Goal: Information Seeking & Learning: Learn about a topic

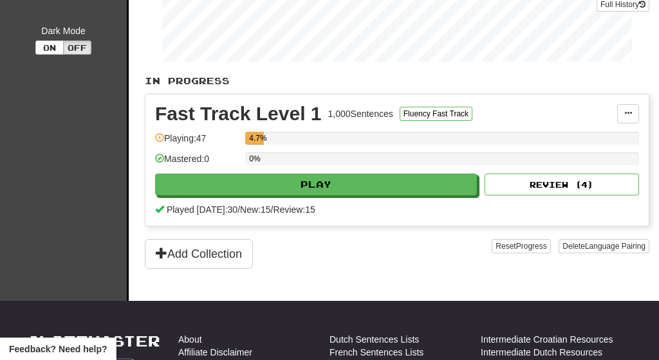
scroll to position [225, 0]
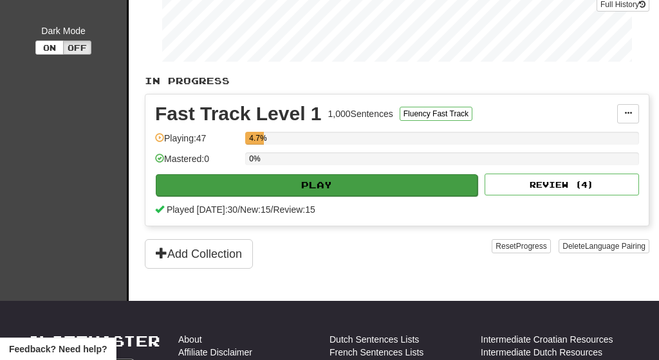
click at [314, 184] on button "Play" at bounding box center [317, 185] width 322 height 22
select select "**"
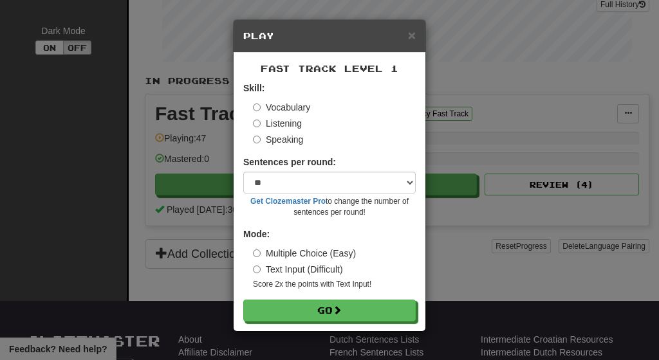
click at [280, 124] on label "Listening" at bounding box center [277, 123] width 49 height 13
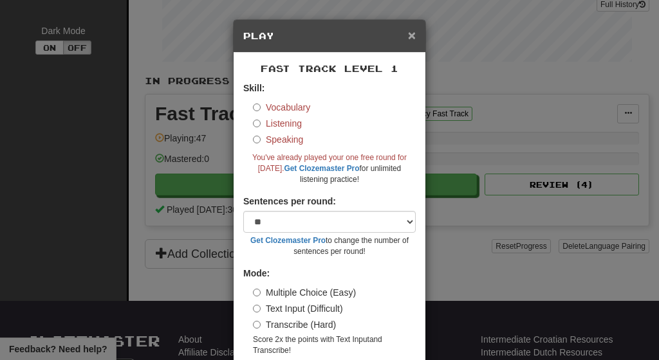
click at [409, 40] on span "×" at bounding box center [412, 35] width 8 height 15
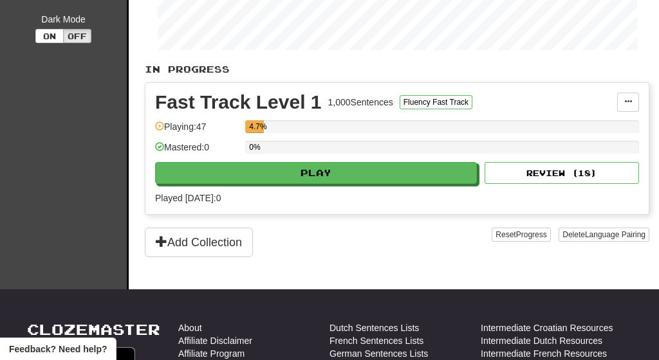
scroll to position [269, 0]
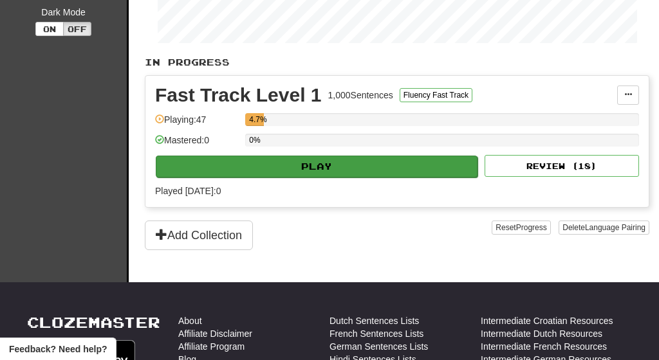
click at [300, 164] on button "Play" at bounding box center [317, 167] width 322 height 22
select select "**"
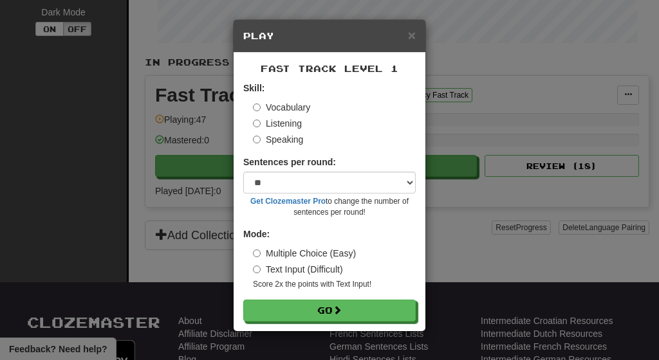
click at [289, 122] on label "Listening" at bounding box center [277, 123] width 49 height 13
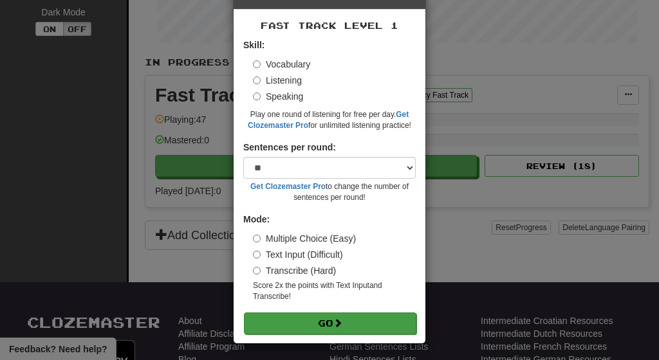
scroll to position [42, 0]
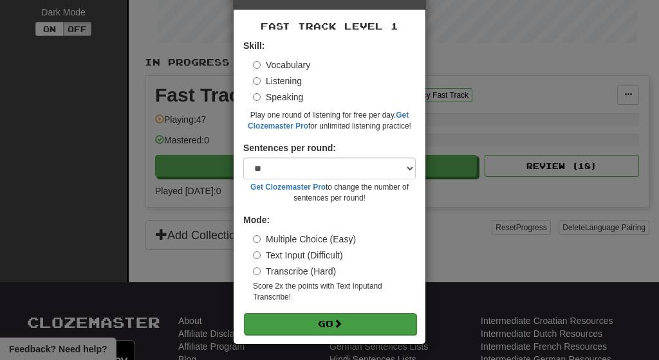
click at [331, 326] on button "Go" at bounding box center [330, 324] width 173 height 22
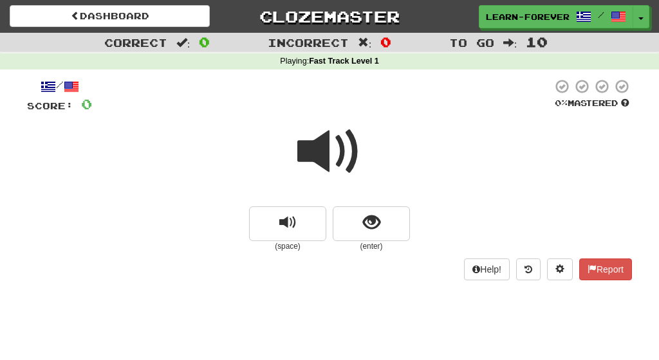
click at [337, 164] on span at bounding box center [329, 152] width 64 height 64
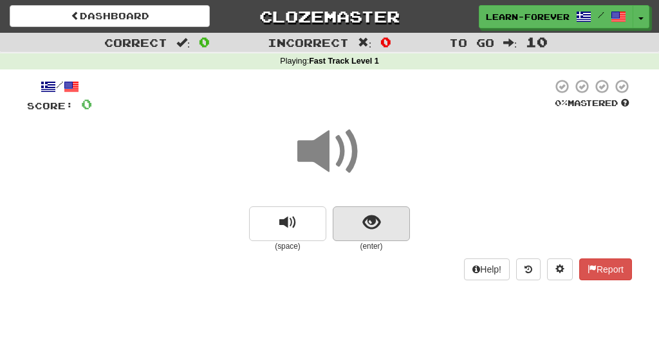
click at [364, 230] on span "show sentence" at bounding box center [371, 222] width 17 height 17
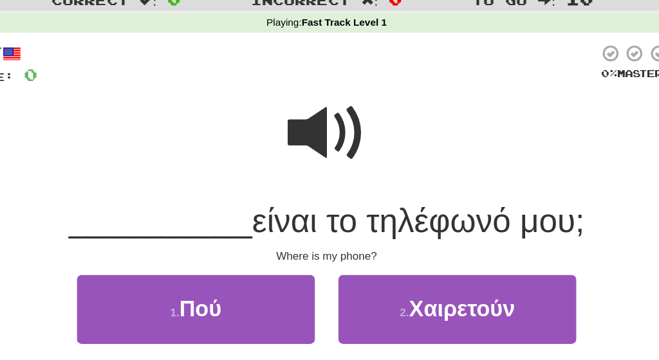
click at [297, 120] on span at bounding box center [329, 152] width 64 height 64
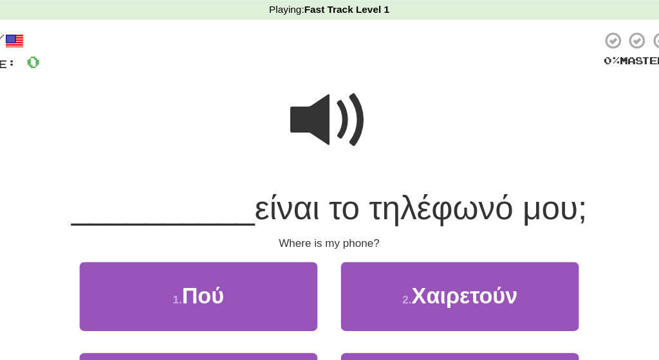
scroll to position [6, 0]
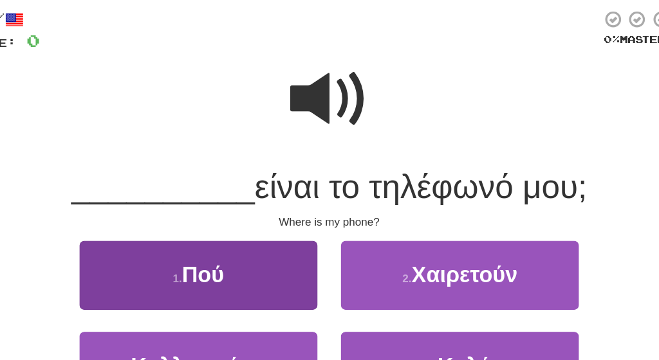
click at [198, 263] on button "1 . Πού" at bounding box center [222, 291] width 195 height 56
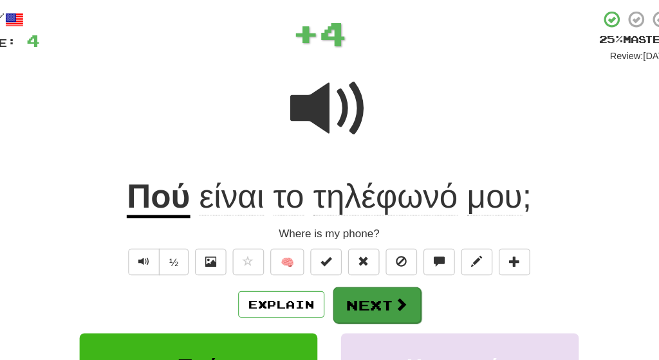
click at [333, 301] on button "Next" at bounding box center [369, 316] width 72 height 30
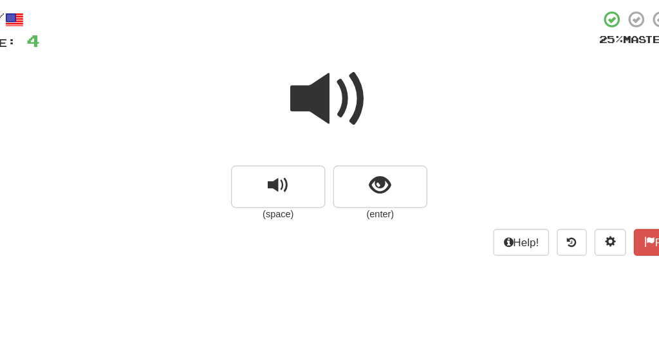
click at [297, 114] on span at bounding box center [329, 146] width 64 height 64
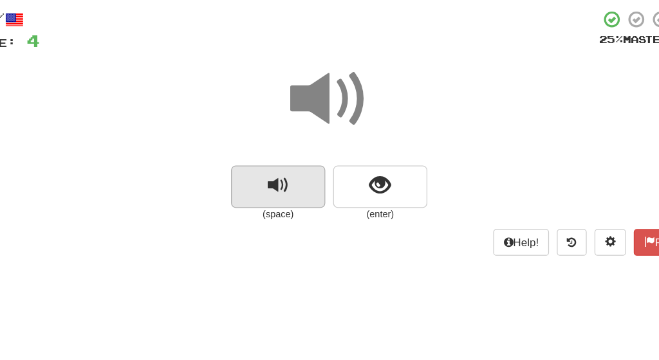
click at [279, 209] on span "replay audio" at bounding box center [287, 217] width 17 height 17
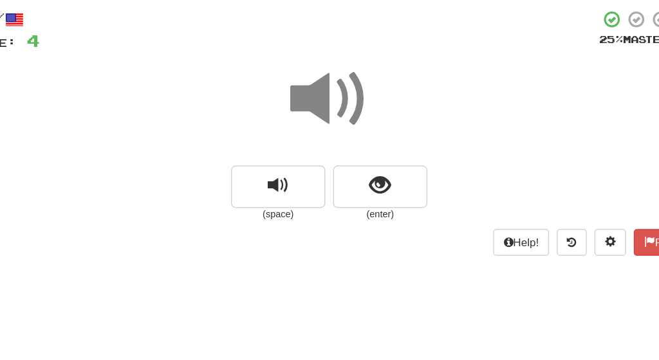
click at [297, 114] on span at bounding box center [329, 146] width 64 height 64
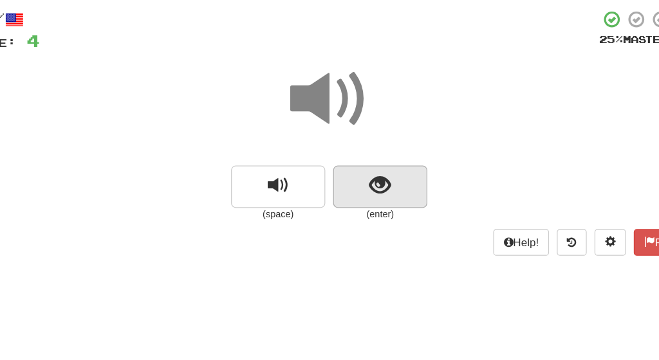
click at [363, 209] on span "show sentence" at bounding box center [371, 217] width 17 height 17
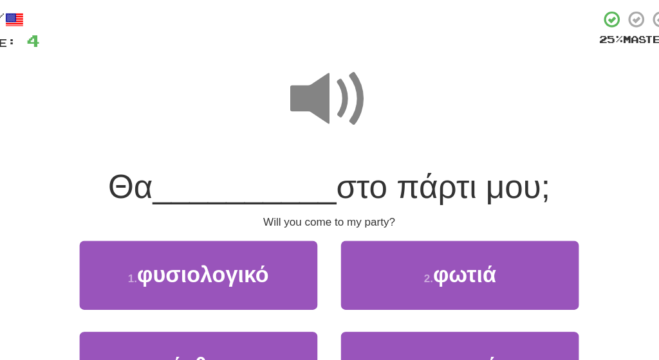
click at [297, 114] on span at bounding box center [329, 146] width 64 height 64
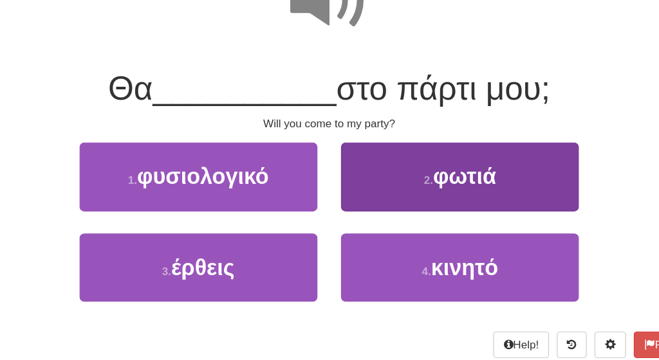
scroll to position [88, 0]
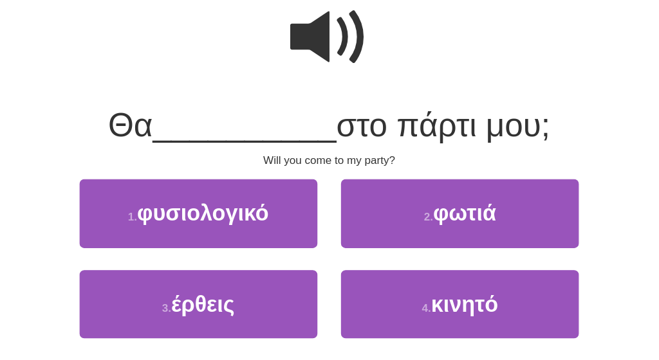
click at [297, 32] on span at bounding box center [329, 64] width 64 height 64
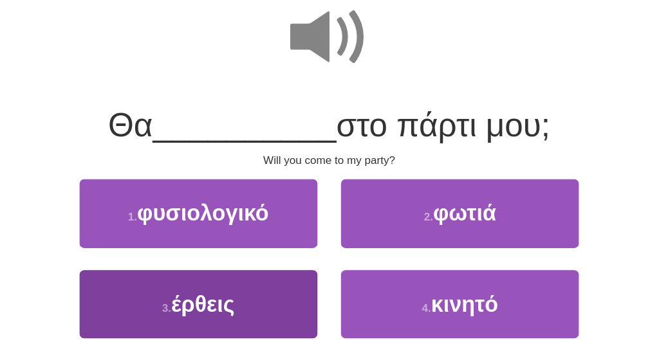
click at [205, 256] on button "3 . έρθεις" at bounding box center [222, 284] width 195 height 56
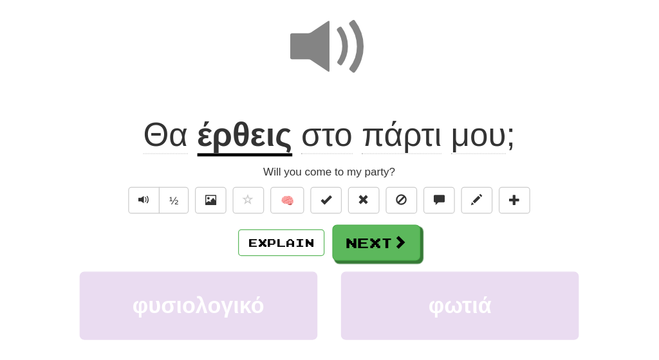
click at [221, 129] on u "έρθεις" at bounding box center [260, 145] width 78 height 33
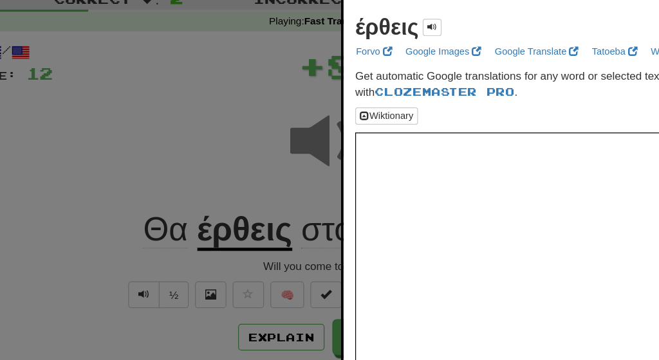
scroll to position [42, 0]
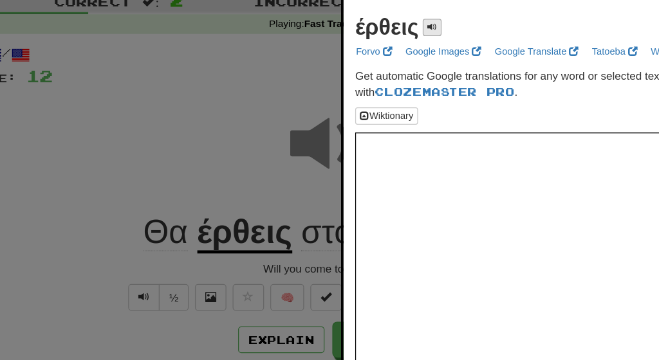
click at [410, 22] on span at bounding box center [414, 22] width 8 height 8
click at [163, 100] on div at bounding box center [329, 180] width 659 height 360
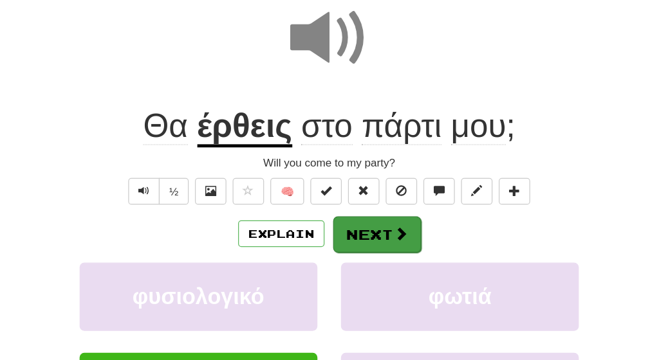
scroll to position [73, 0]
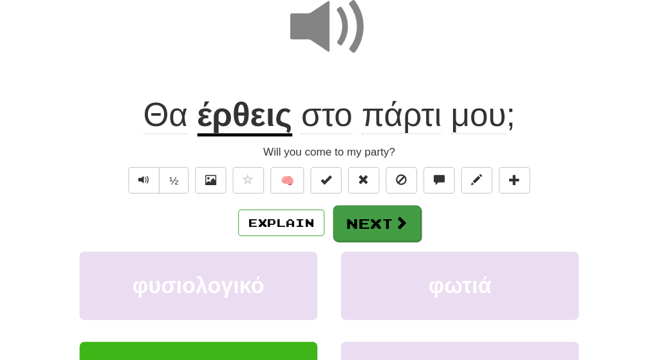
click at [333, 234] on button "Next" at bounding box center [369, 249] width 72 height 30
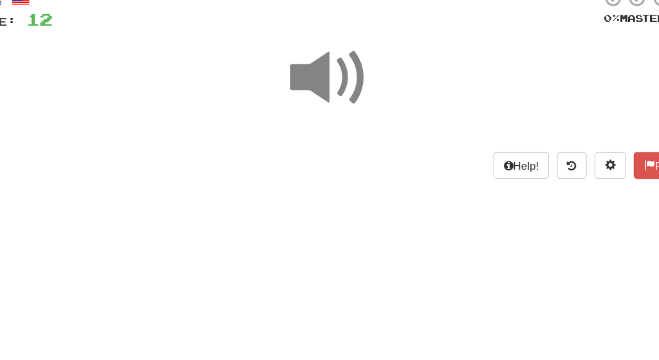
scroll to position [25, 0]
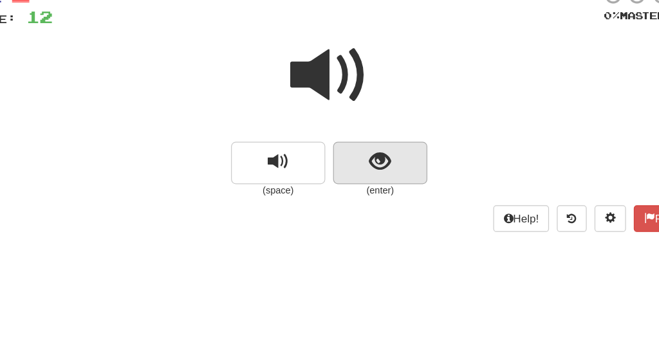
click at [333, 182] on button "show sentence" at bounding box center [371, 199] width 77 height 35
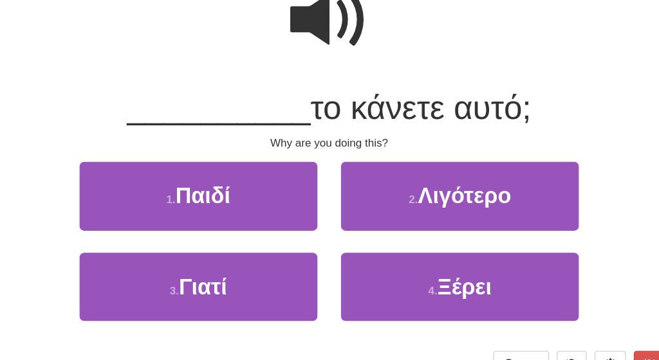
scroll to position [74, 0]
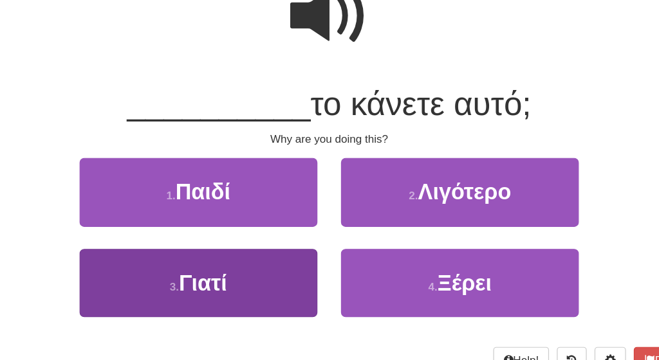
click at [224, 269] on button "3 . Γιατί" at bounding box center [222, 297] width 195 height 56
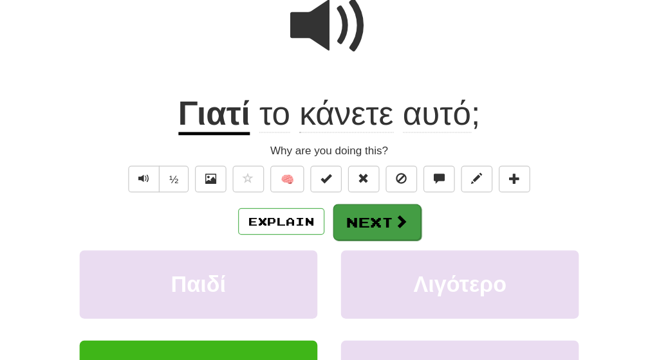
click at [333, 232] on button "Next" at bounding box center [369, 247] width 72 height 30
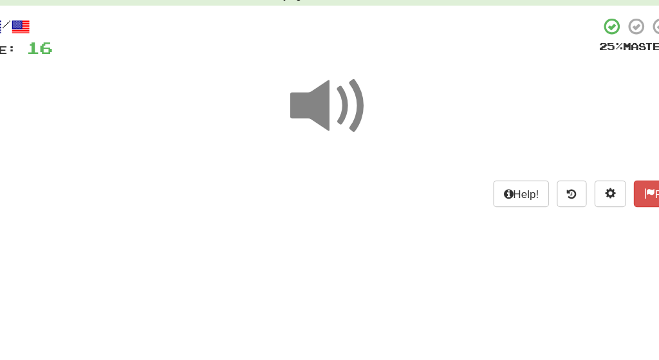
scroll to position [0, 0]
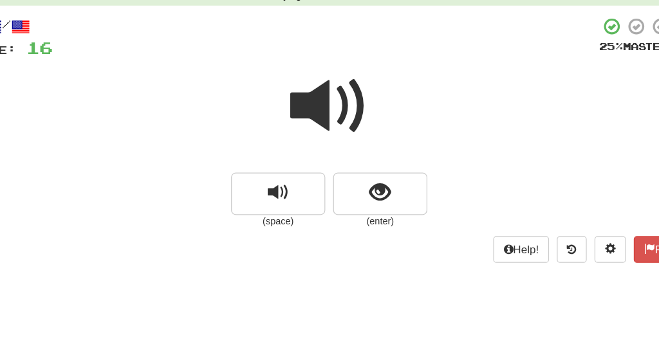
click at [297, 120] on span at bounding box center [329, 152] width 64 height 64
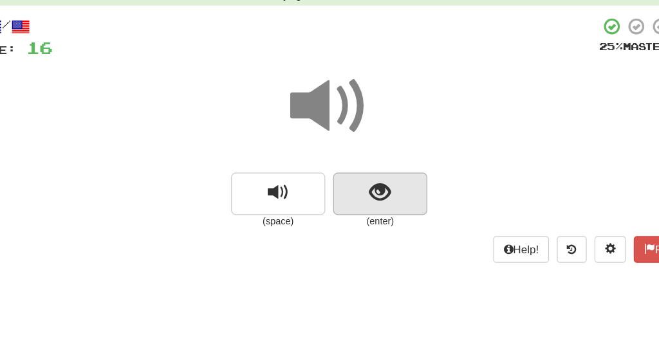
click at [363, 214] on span "show sentence" at bounding box center [371, 222] width 17 height 17
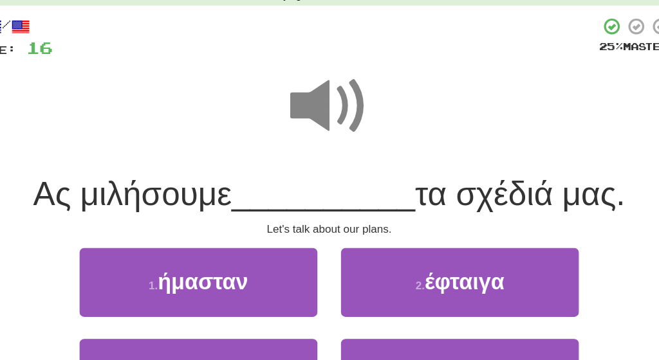
scroll to position [64, 0]
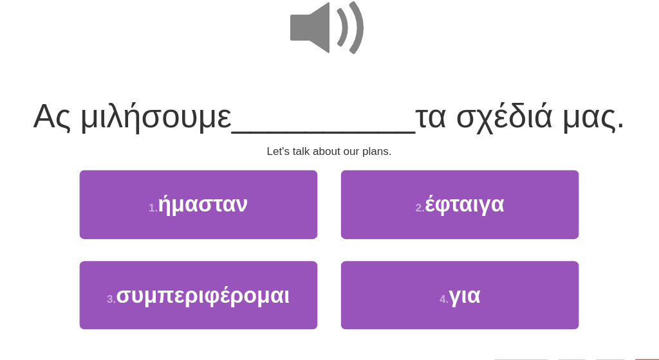
click at [297, 56] on span at bounding box center [329, 88] width 64 height 64
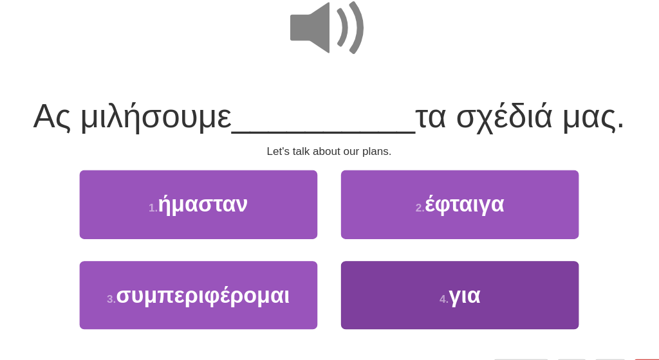
click at [378, 279] on button "4 . για" at bounding box center [436, 307] width 195 height 56
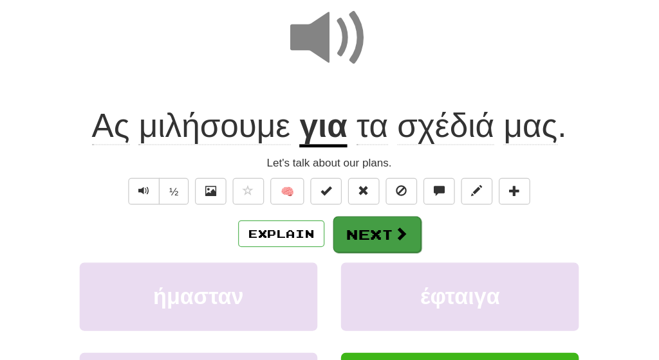
click at [333, 243] on button "Next" at bounding box center [369, 258] width 72 height 30
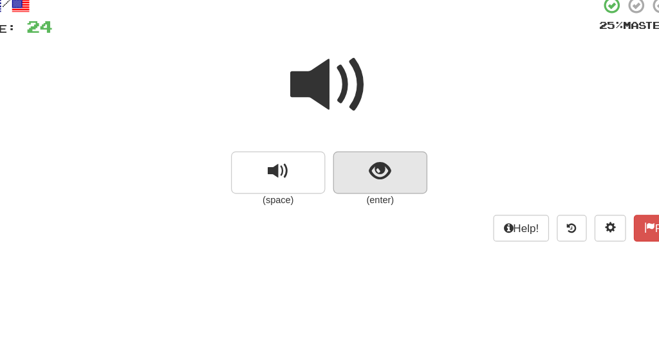
click at [333, 151] on button "show sentence" at bounding box center [371, 160] width 77 height 35
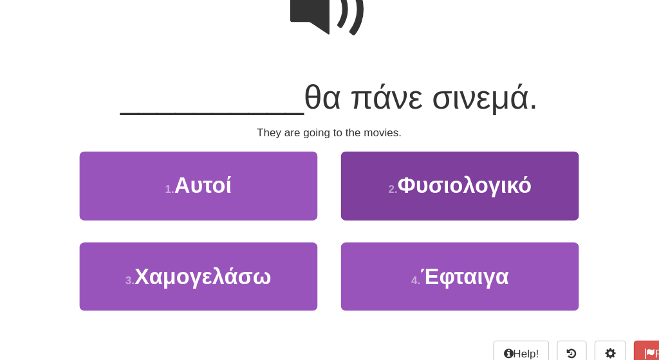
scroll to position [88, 0]
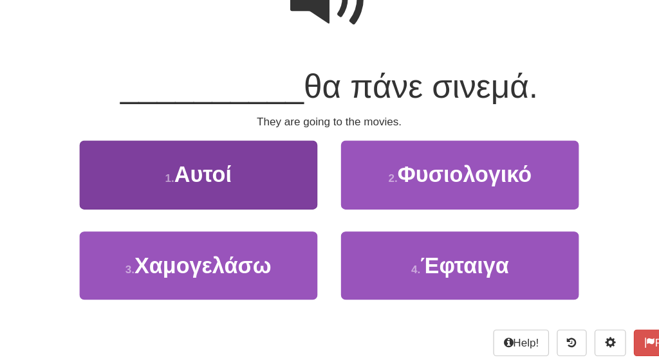
click at [196, 180] on button "1 . Αυτοί" at bounding box center [222, 208] width 195 height 56
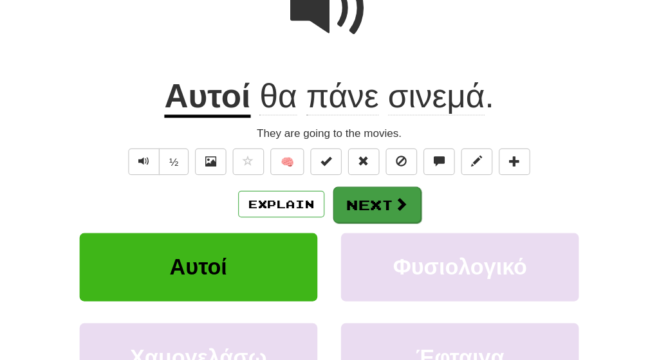
click at [333, 218] on button "Next" at bounding box center [369, 233] width 72 height 30
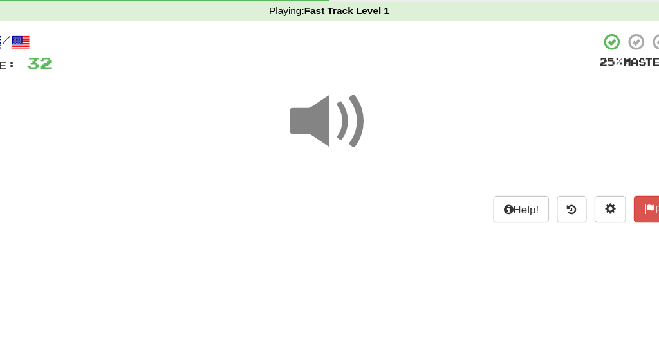
scroll to position [31, 0]
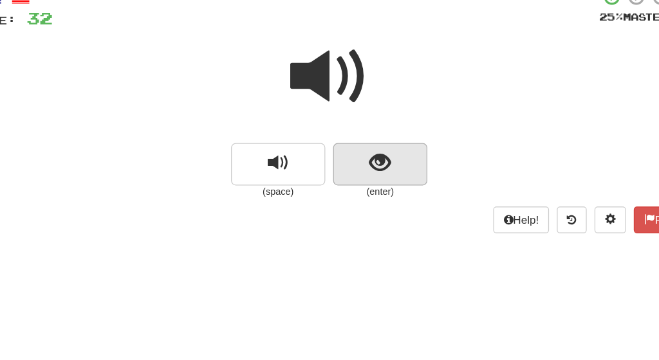
click at [363, 183] on span "show sentence" at bounding box center [371, 191] width 17 height 17
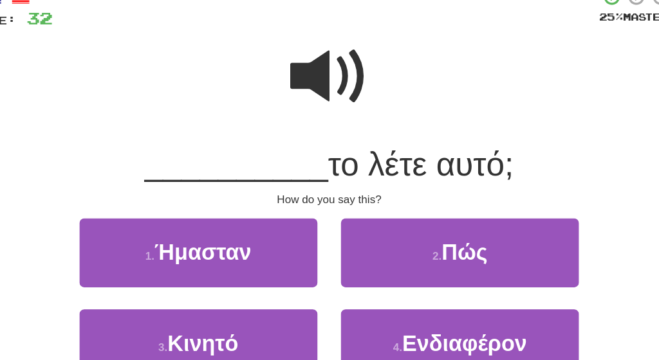
click at [297, 89] on span at bounding box center [329, 121] width 64 height 64
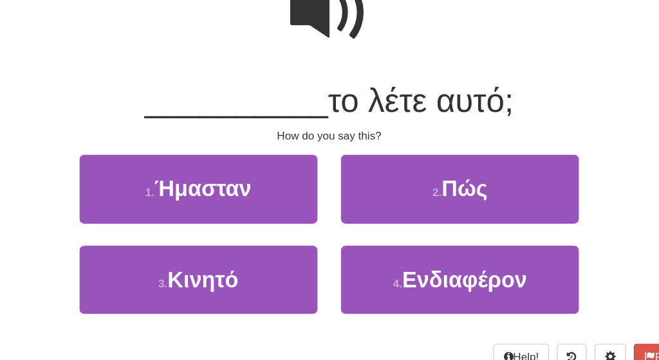
scroll to position [81, 0]
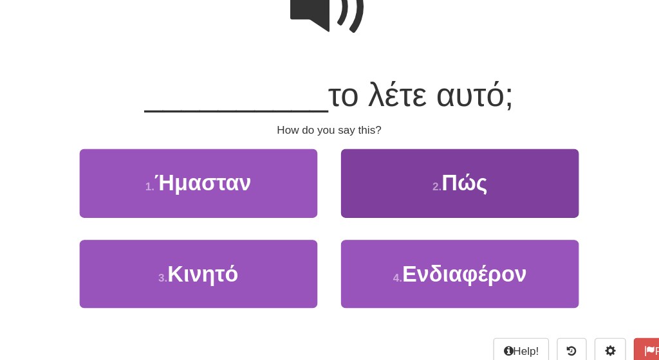
click at [351, 187] on button "2 . Πώς" at bounding box center [436, 215] width 195 height 56
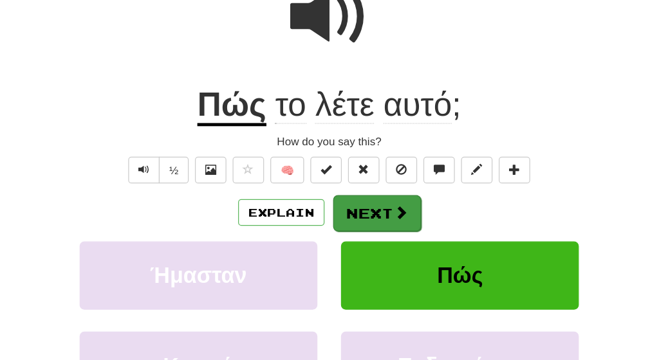
click at [333, 225] on button "Next" at bounding box center [369, 240] width 72 height 30
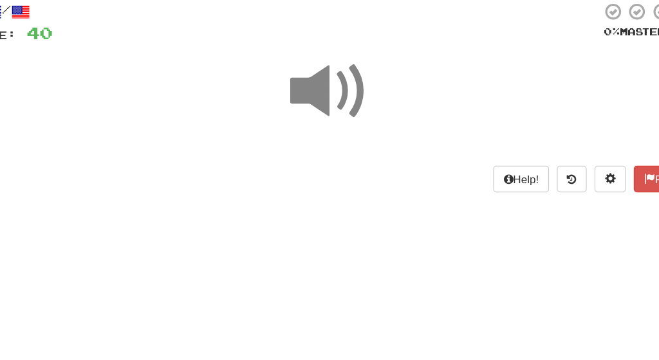
scroll to position [74, 0]
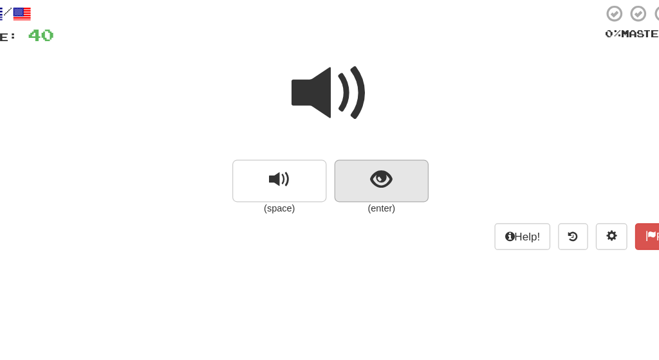
click at [363, 145] on span "show sentence" at bounding box center [371, 148] width 17 height 17
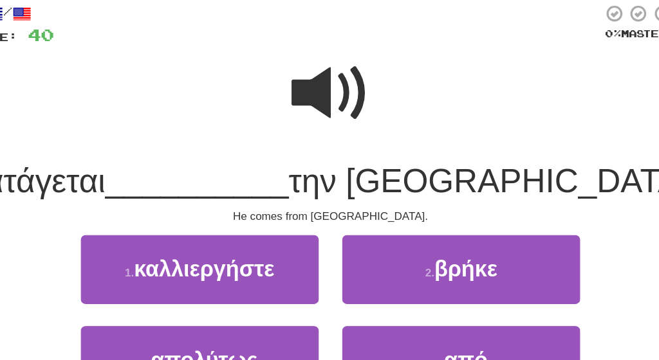
click at [297, 91] on span at bounding box center [329, 78] width 64 height 64
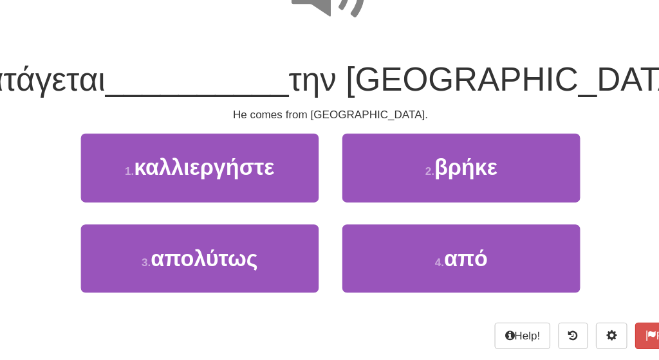
scroll to position [97, 0]
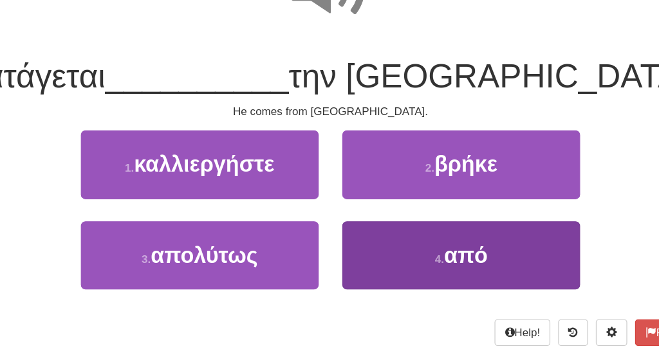
click at [350, 247] on button "4 . από" at bounding box center [436, 275] width 195 height 56
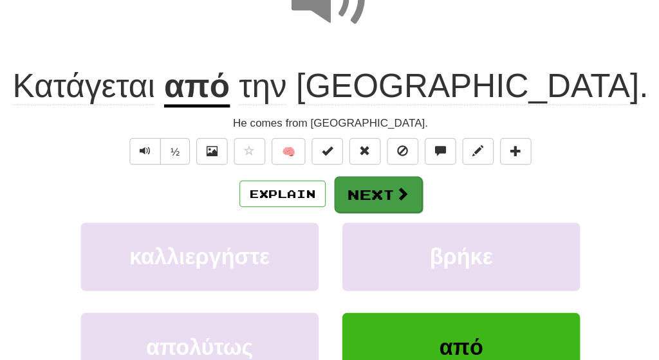
click at [333, 210] on button "Next" at bounding box center [369, 225] width 72 height 30
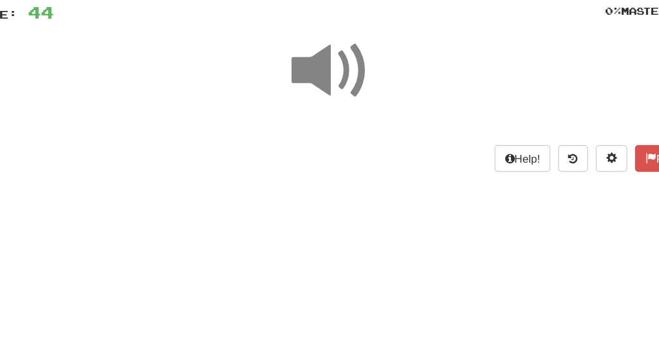
scroll to position [84, 0]
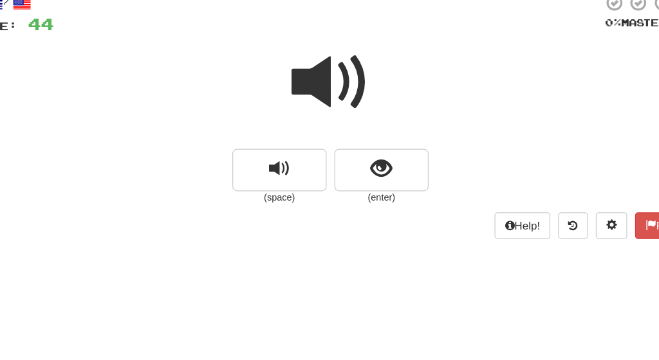
click at [297, 72] on span at bounding box center [329, 67] width 64 height 64
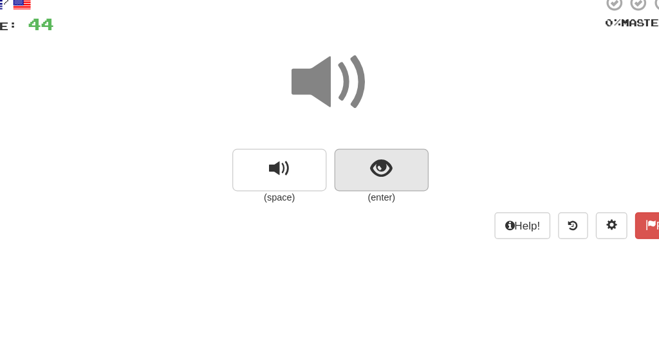
click at [363, 137] on span "show sentence" at bounding box center [371, 138] width 17 height 17
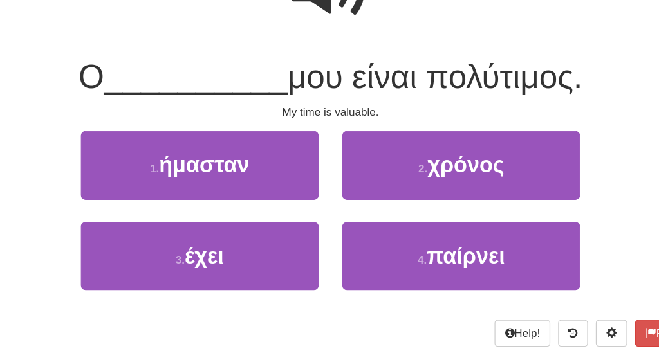
scroll to position [99, 0]
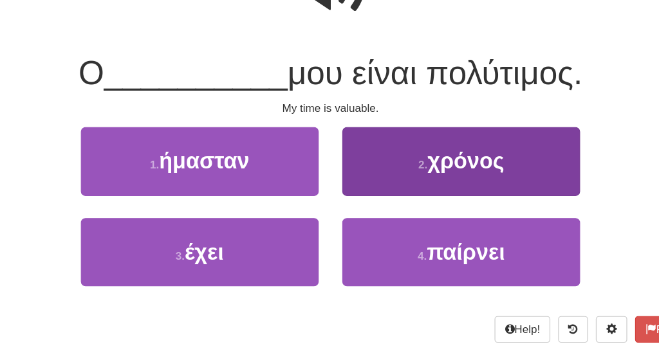
click at [354, 169] on button "2 . χρόνος" at bounding box center [436, 197] width 195 height 56
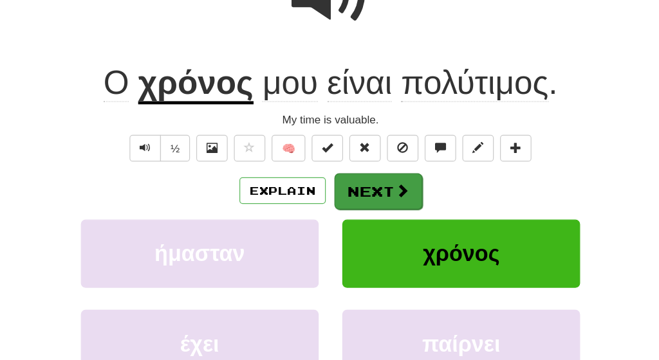
click at [333, 207] on button "Next" at bounding box center [369, 222] width 72 height 30
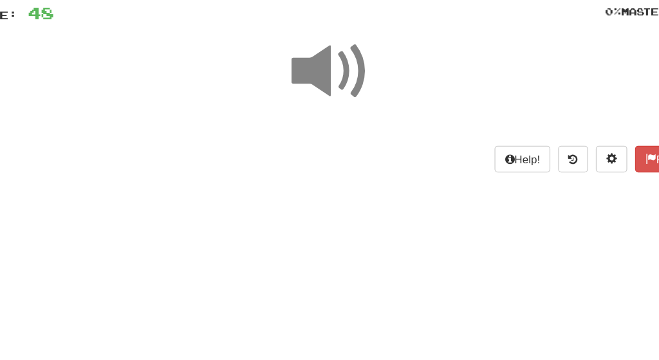
scroll to position [91, 0]
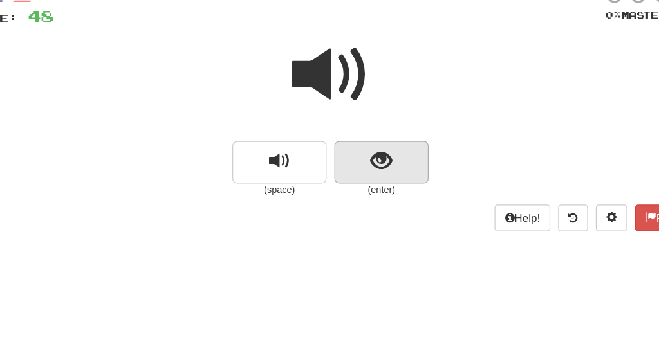
click at [333, 129] on button "show sentence" at bounding box center [371, 133] width 77 height 35
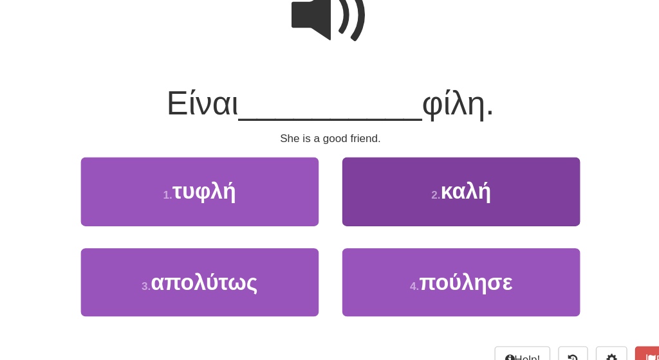
click at [339, 178] on button "2 . καλή" at bounding box center [436, 206] width 195 height 56
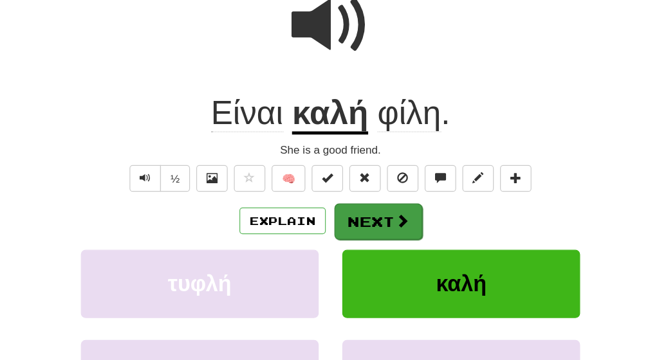
click at [382, 224] on span at bounding box center [388, 230] width 12 height 12
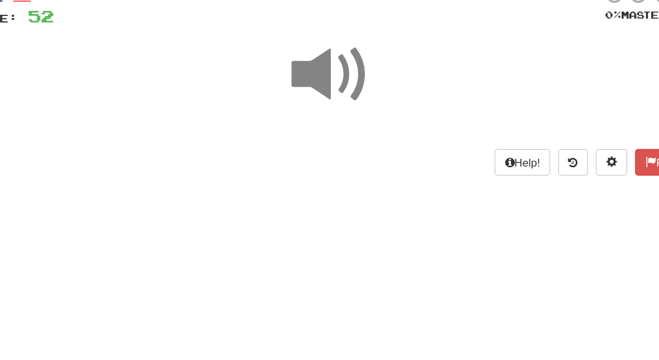
scroll to position [72, 0]
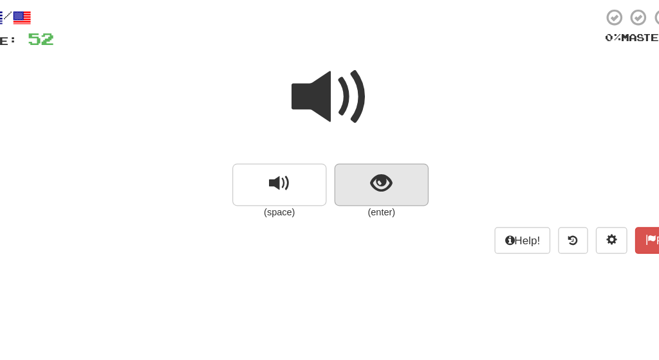
click at [333, 164] on button "show sentence" at bounding box center [371, 152] width 77 height 35
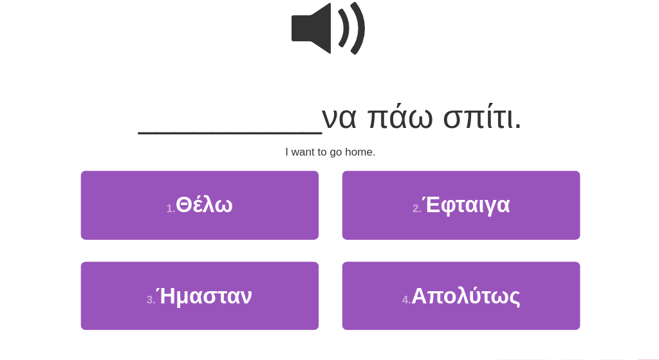
click at [297, 48] on span at bounding box center [329, 80] width 64 height 64
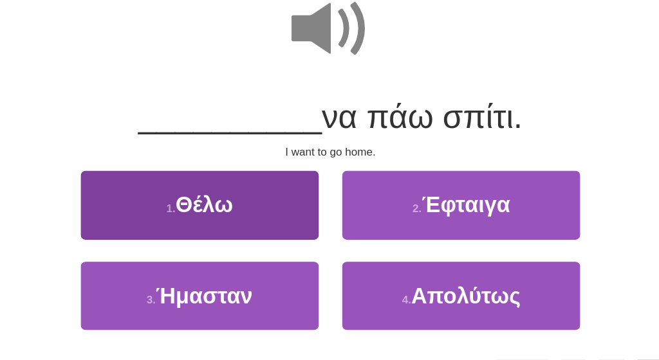
click at [193, 196] on button "1 . Θέλω" at bounding box center [222, 224] width 195 height 56
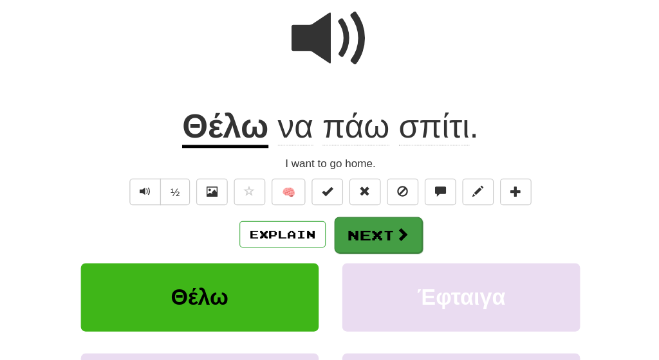
click at [333, 234] on button "Next" at bounding box center [369, 249] width 72 height 30
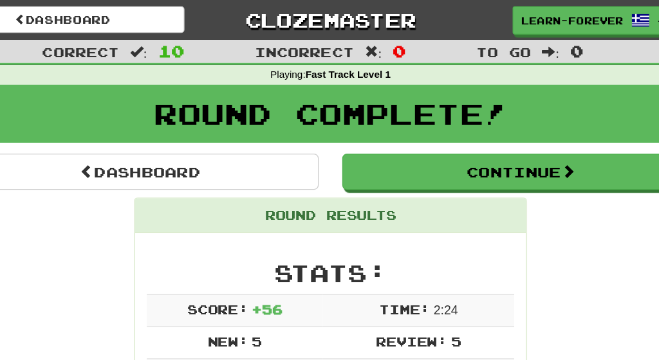
scroll to position [0, 0]
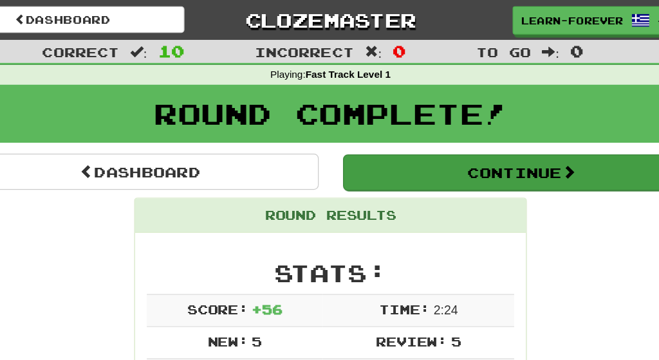
click at [364, 146] on button "Continue" at bounding box center [486, 142] width 293 height 30
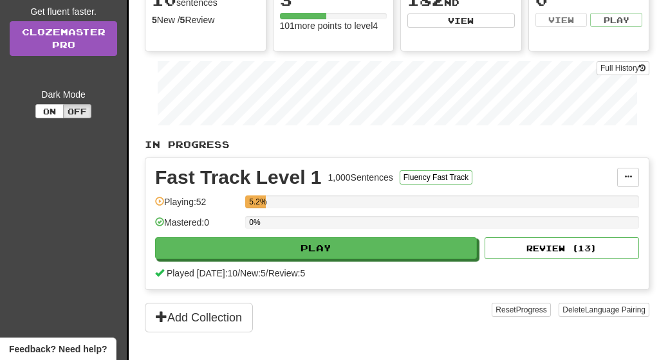
scroll to position [209, 0]
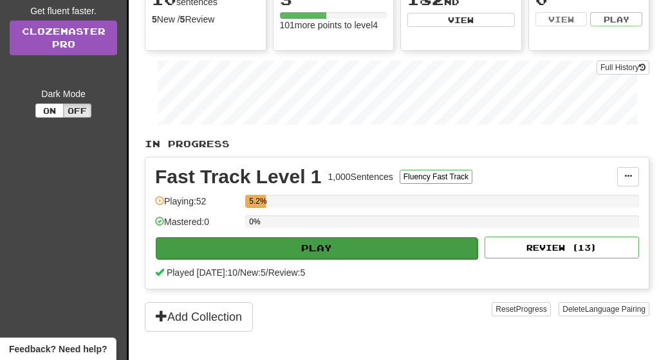
click at [279, 253] on button "Play" at bounding box center [317, 249] width 322 height 22
select select "**"
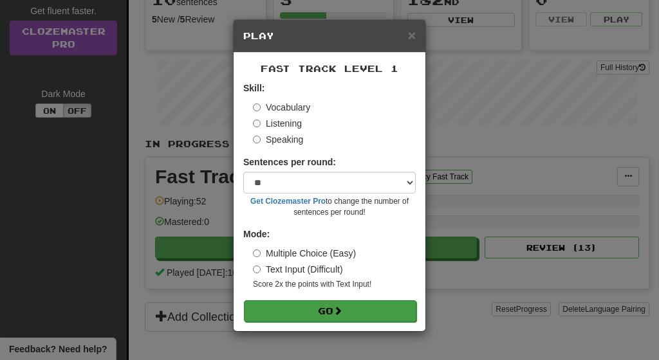
click at [316, 313] on button "Go" at bounding box center [330, 312] width 173 height 22
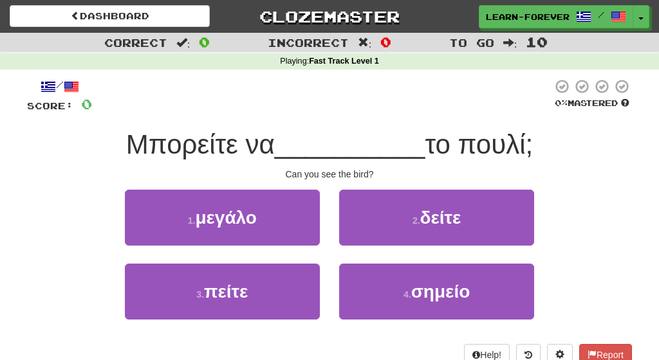
drag, startPoint x: 128, startPoint y: 144, endPoint x: 539, endPoint y: 155, distance: 410.8
click at [539, 155] on div "Μπορείτε να __________ το πουλί;" at bounding box center [329, 144] width 605 height 35
click at [443, 174] on div "Can you see the bird?" at bounding box center [329, 174] width 605 height 13
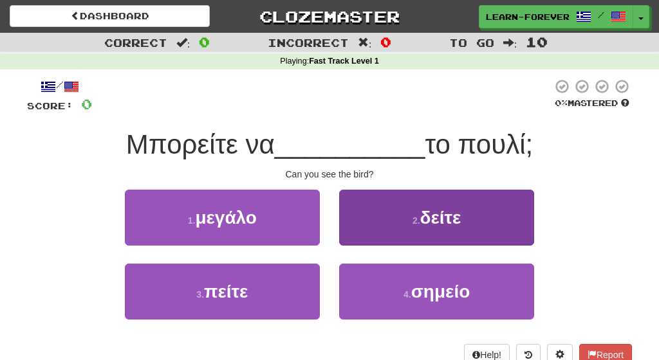
click at [398, 230] on button "2 . δείτε" at bounding box center [436, 218] width 195 height 56
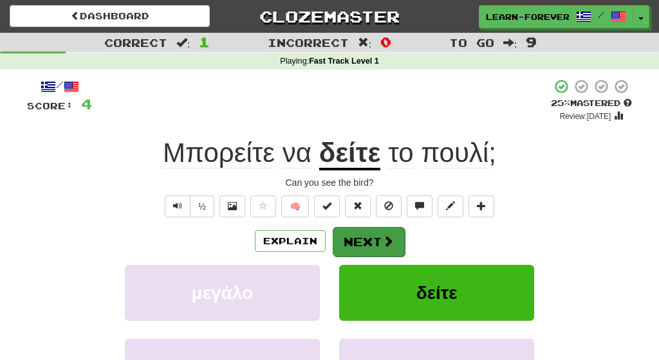
click at [373, 245] on button "Next" at bounding box center [369, 242] width 72 height 30
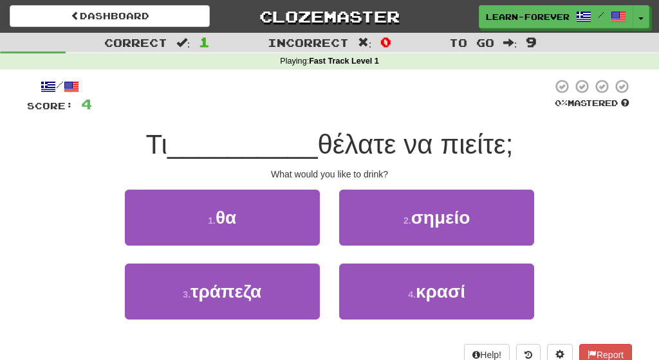
drag, startPoint x: 319, startPoint y: 138, endPoint x: 547, endPoint y: 138, distance: 227.9
click at [548, 138] on div "Τι __________ θέλατε να πιείτε;" at bounding box center [329, 144] width 605 height 35
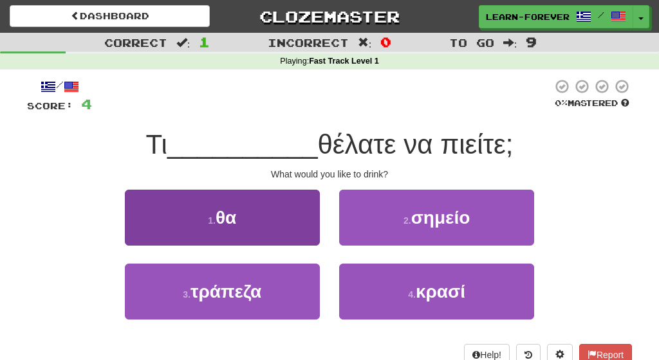
click at [215, 231] on button "1 . θα" at bounding box center [222, 218] width 195 height 56
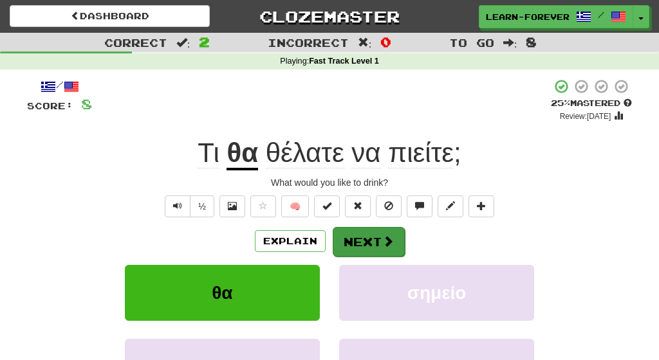
click at [359, 246] on button "Next" at bounding box center [369, 242] width 72 height 30
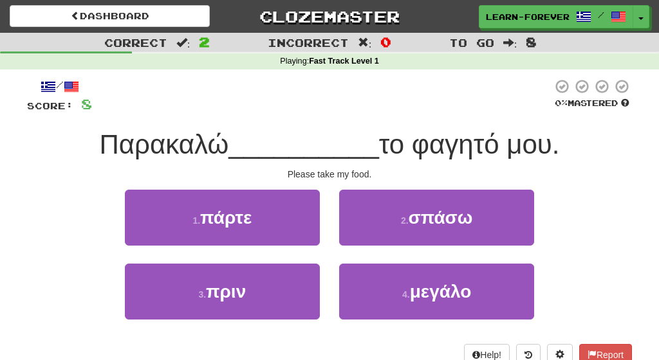
drag, startPoint x: 89, startPoint y: 145, endPoint x: 598, endPoint y: 153, distance: 508.6
click at [598, 153] on div "Παρακαλώ __________ το φαγητό μου." at bounding box center [329, 144] width 605 height 35
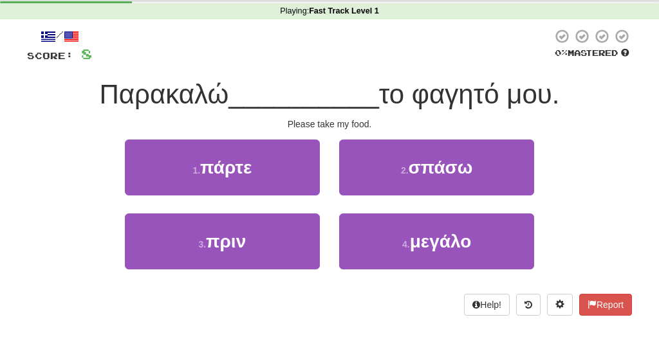
scroll to position [51, 0]
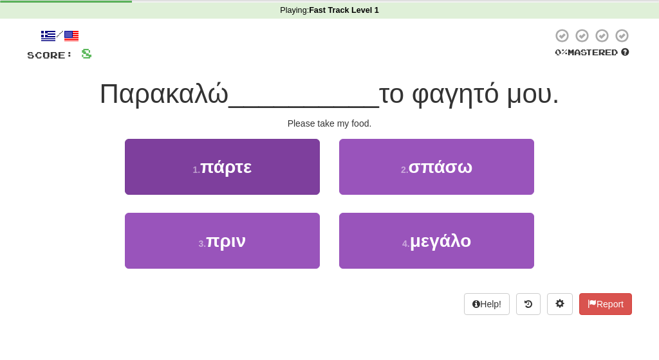
click at [268, 181] on button "1 . πάρτε" at bounding box center [222, 167] width 195 height 56
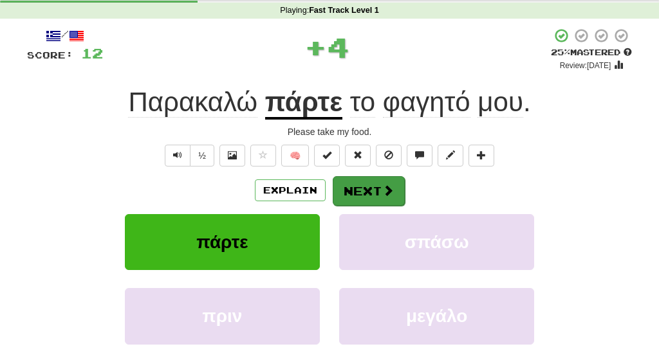
click at [375, 194] on button "Next" at bounding box center [369, 191] width 72 height 30
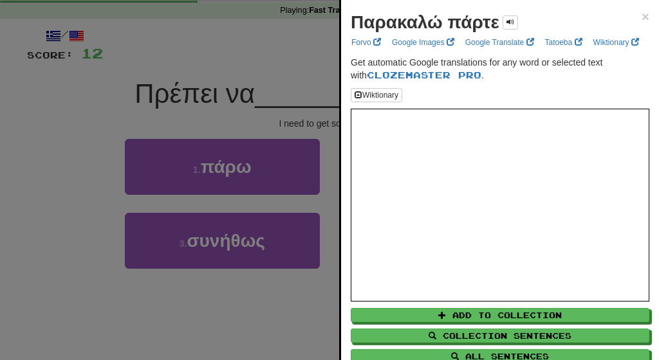
click at [243, 56] on div at bounding box center [329, 180] width 659 height 360
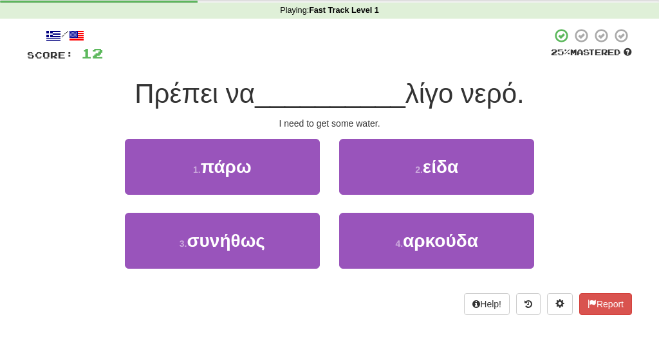
drag, startPoint x: 127, startPoint y: 96, endPoint x: 268, endPoint y: 95, distance: 141.0
click at [268, 95] on div "Πρέπει να __________ λίγο νερό." at bounding box center [329, 94] width 605 height 35
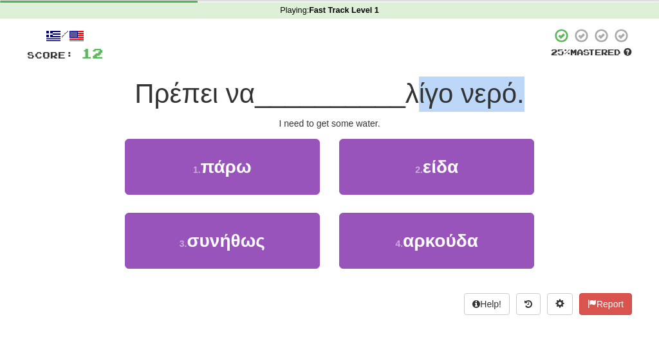
drag, startPoint x: 409, startPoint y: 94, endPoint x: 521, endPoint y: 94, distance: 112.0
click at [521, 94] on span "λίγο νερό." at bounding box center [465, 94] width 119 height 30
drag, startPoint x: 551, startPoint y: 93, endPoint x: 124, endPoint y: 91, distance: 427.4
click at [124, 91] on div "Πρέπει να __________ λίγο νερό." at bounding box center [329, 94] width 605 height 35
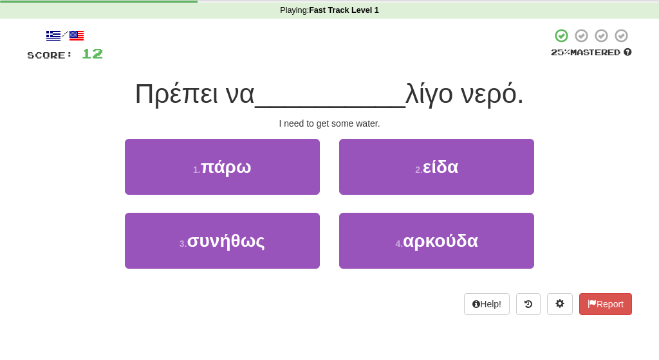
click at [328, 118] on div "I need to get some water." at bounding box center [329, 123] width 605 height 13
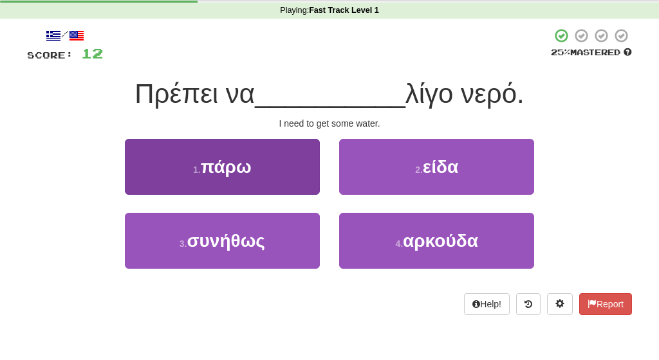
click at [287, 173] on button "1 . πάρω" at bounding box center [222, 167] width 195 height 56
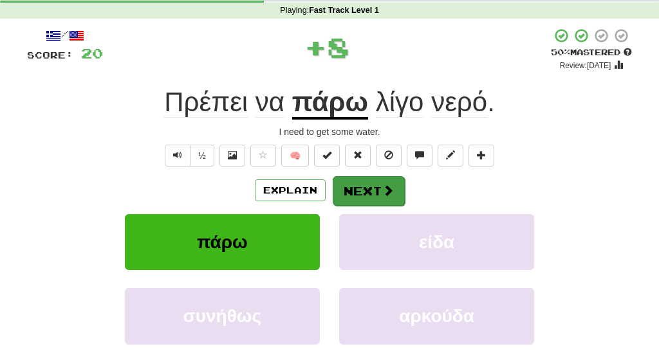
click at [375, 192] on button "Next" at bounding box center [369, 191] width 72 height 30
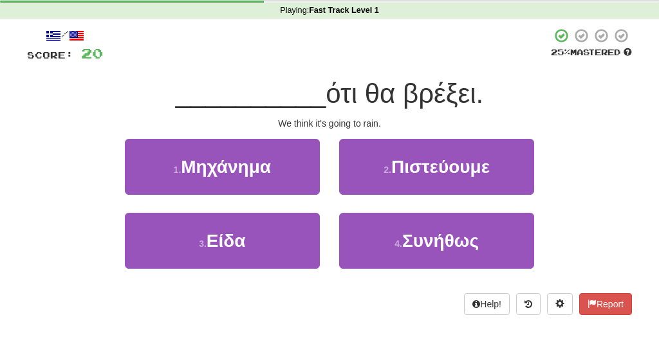
drag, startPoint x: 312, startPoint y: 93, endPoint x: 490, endPoint y: 91, distance: 178.3
click at [490, 91] on div "__________ ότι θα βρέξει." at bounding box center [329, 94] width 605 height 35
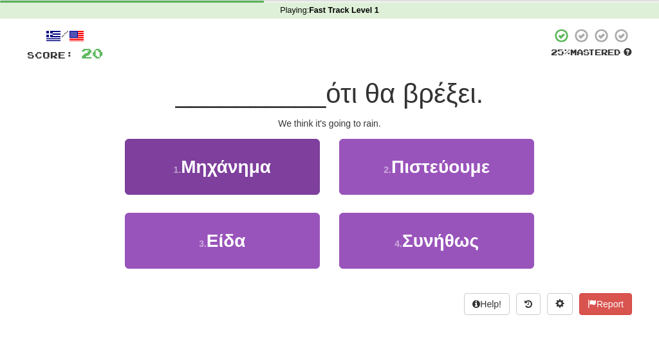
click at [274, 181] on button "1 . Μηχάνημα" at bounding box center [222, 167] width 195 height 56
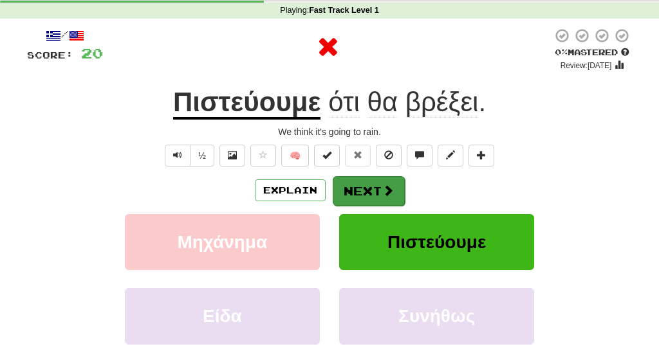
click at [372, 191] on button "Next" at bounding box center [369, 191] width 72 height 30
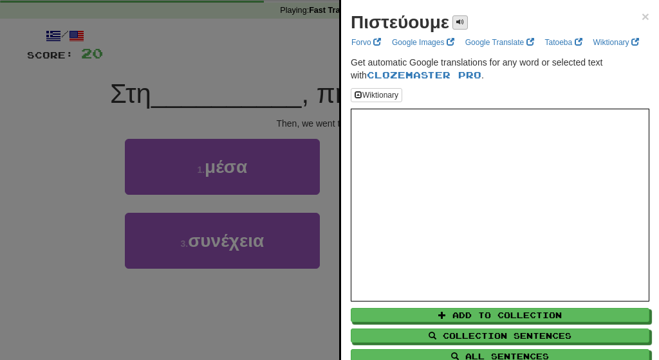
click at [458, 28] on button at bounding box center [460, 22] width 15 height 14
click at [285, 59] on div at bounding box center [329, 180] width 659 height 360
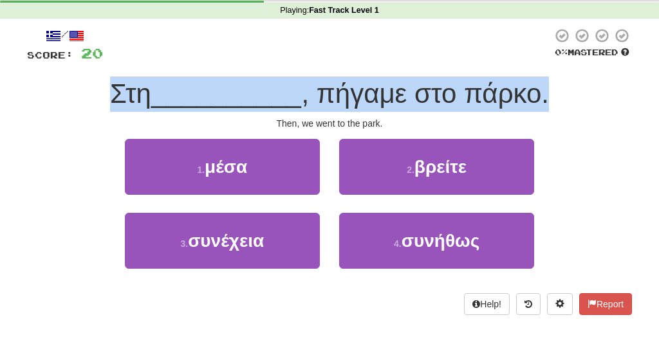
drag, startPoint x: 103, startPoint y: 89, endPoint x: 554, endPoint y: 90, distance: 451.2
click at [555, 90] on div "Στη __________ , πήγαμε στο πάρκο." at bounding box center [329, 94] width 605 height 35
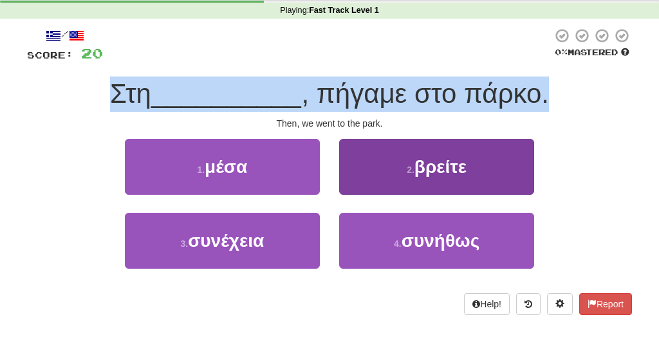
click at [431, 174] on span "βρείτε" at bounding box center [441, 167] width 52 height 20
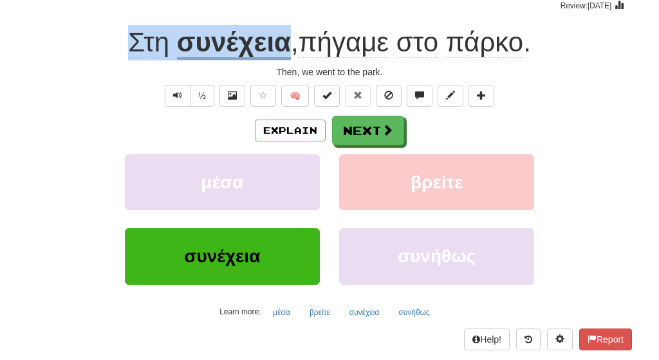
scroll to position [123, 0]
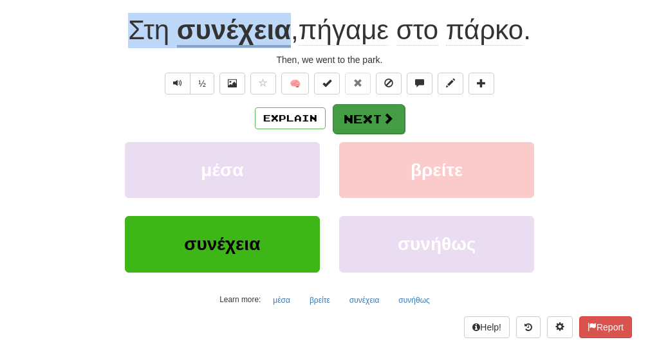
click at [385, 113] on span at bounding box center [388, 119] width 12 height 12
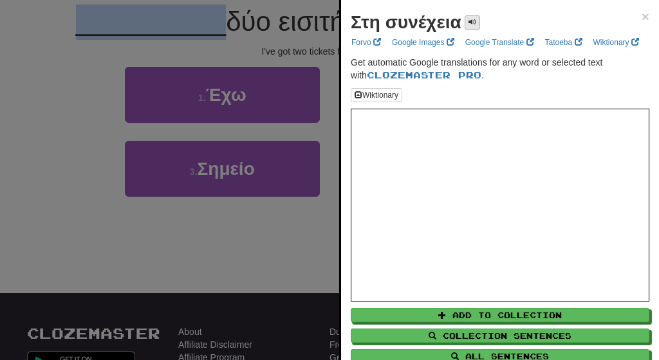
click at [471, 25] on span at bounding box center [473, 22] width 8 height 8
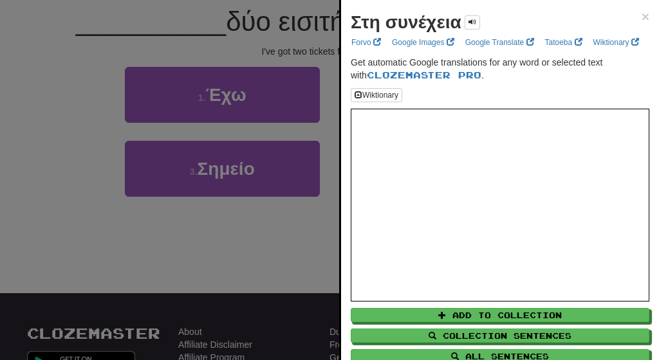
click at [261, 48] on div at bounding box center [329, 180] width 659 height 360
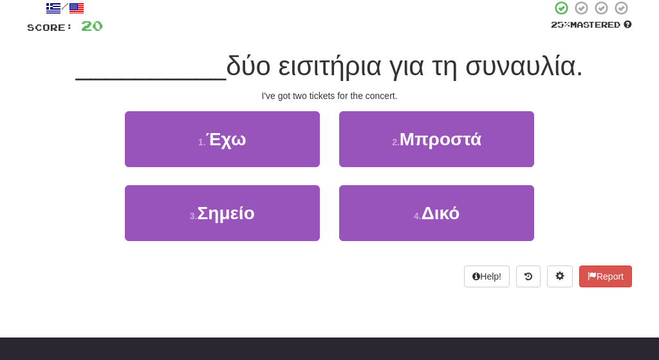
scroll to position [77, 0]
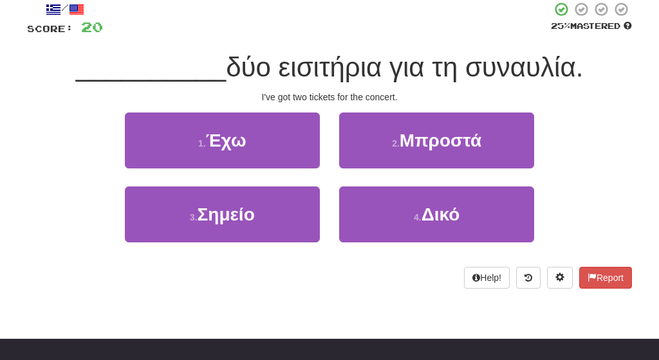
drag, startPoint x: 216, startPoint y: 64, endPoint x: 593, endPoint y: 66, distance: 377.2
click at [594, 66] on div "__________ δύο εισιτήρια για τη συναυλία." at bounding box center [329, 67] width 605 height 35
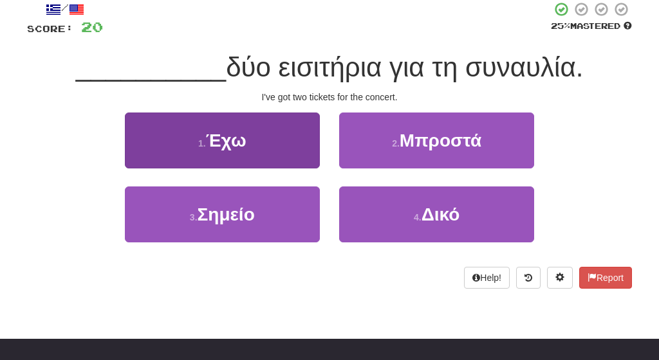
click at [231, 141] on span "Έχω" at bounding box center [226, 141] width 41 height 20
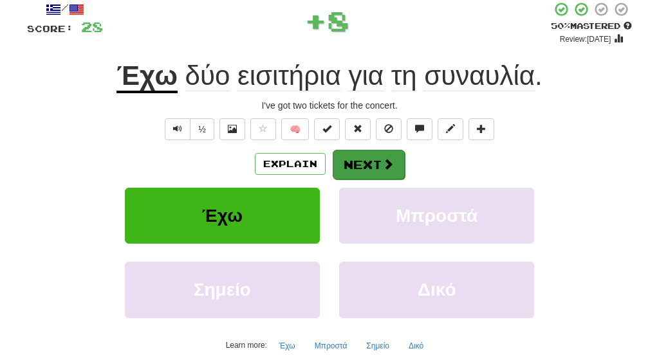
click at [374, 159] on button "Next" at bounding box center [369, 165] width 72 height 30
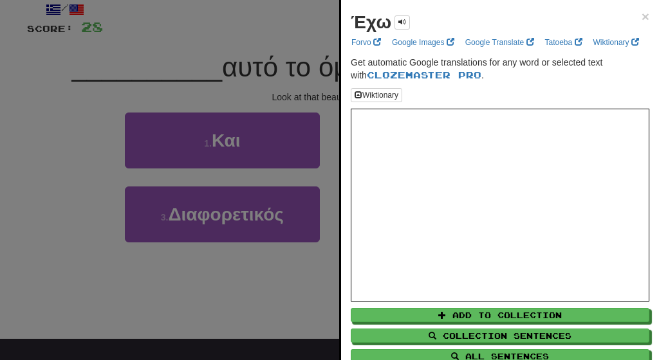
click at [256, 73] on div at bounding box center [329, 180] width 659 height 360
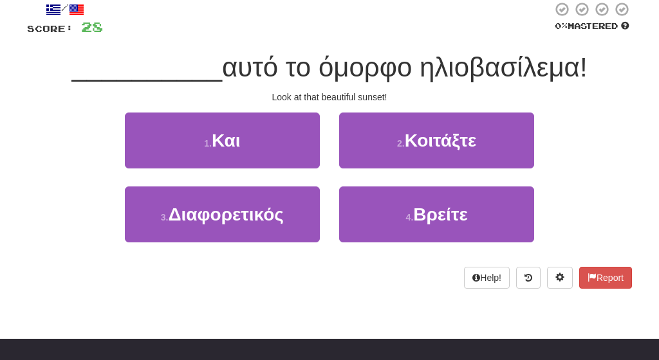
drag, startPoint x: 214, startPoint y: 66, endPoint x: 592, endPoint y: 62, distance: 377.2
click at [592, 62] on div "__________ αυτό το όμορφο ηλιοβασίλεμα!" at bounding box center [329, 67] width 605 height 35
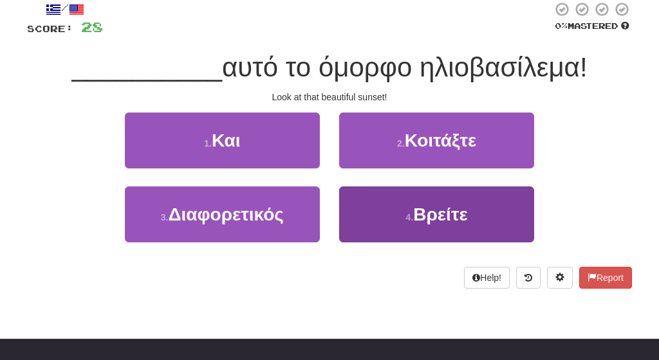
click at [428, 215] on span "Βρείτε" at bounding box center [440, 215] width 54 height 20
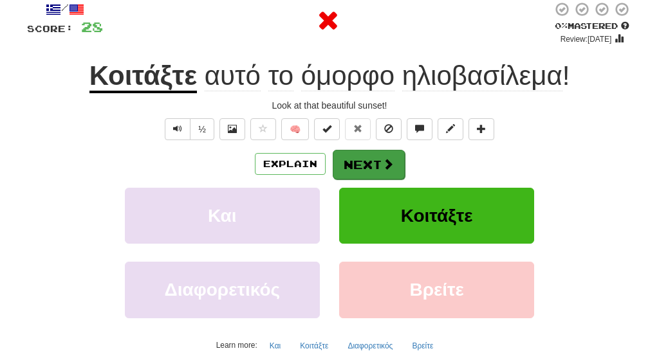
click at [369, 173] on button "Next" at bounding box center [369, 165] width 72 height 30
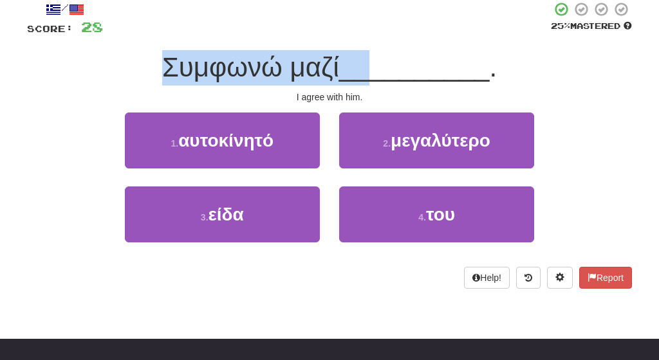
drag, startPoint x: 180, startPoint y: 70, endPoint x: 371, endPoint y: 68, distance: 190.5
click at [371, 68] on div "Συμφωνώ μαζί __________ ." at bounding box center [329, 67] width 605 height 35
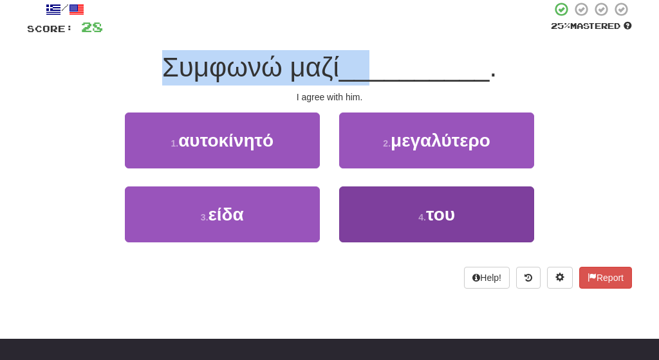
click at [402, 210] on button "4 . του" at bounding box center [436, 215] width 195 height 56
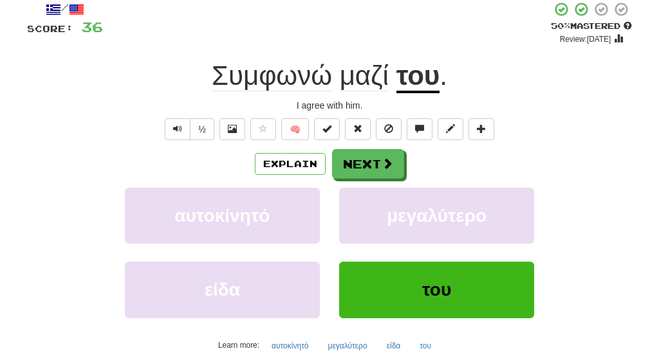
click at [326, 93] on div "/ Score: 36 + 8 50 % Mastered Review: 2025-08-31 Συμφωνώ μαζί του . I agree wit…" at bounding box center [329, 192] width 605 height 382
drag, startPoint x: 338, startPoint y: 80, endPoint x: 385, endPoint y: 80, distance: 47.0
click at [385, 80] on span "μαζί" at bounding box center [364, 76] width 49 height 31
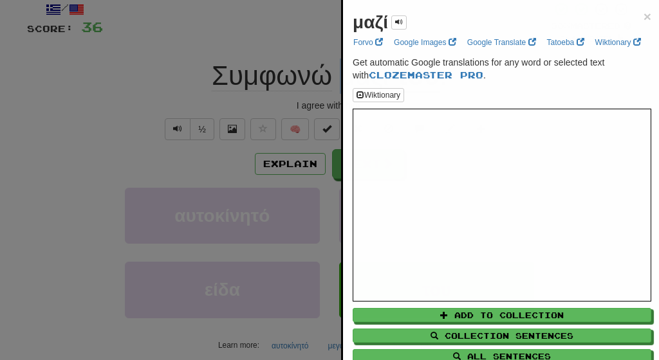
copy span "μαζί"
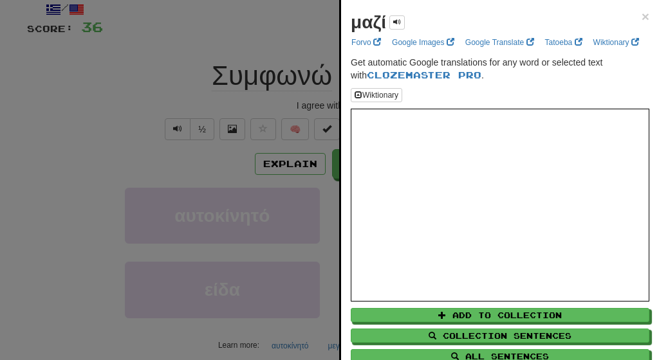
click at [155, 26] on div at bounding box center [329, 180] width 659 height 360
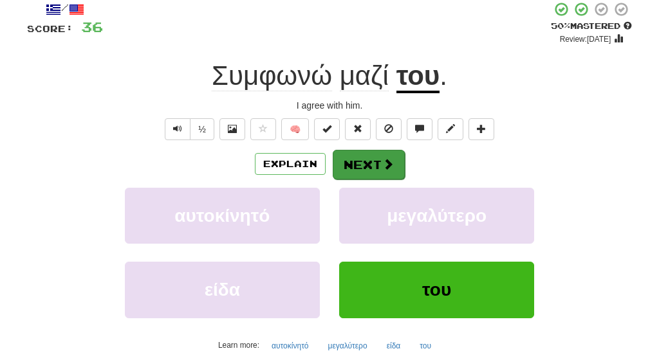
click at [362, 162] on button "Next" at bounding box center [369, 165] width 72 height 30
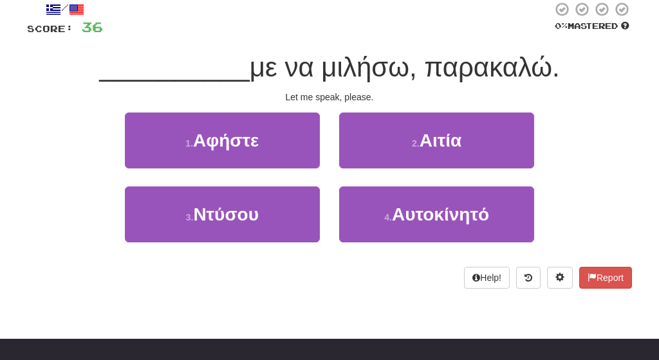
drag, startPoint x: 237, startPoint y: 62, endPoint x: 563, endPoint y: 71, distance: 325.8
click at [563, 71] on div "__________ με να μιλήσω, παρακαλώ." at bounding box center [329, 67] width 605 height 35
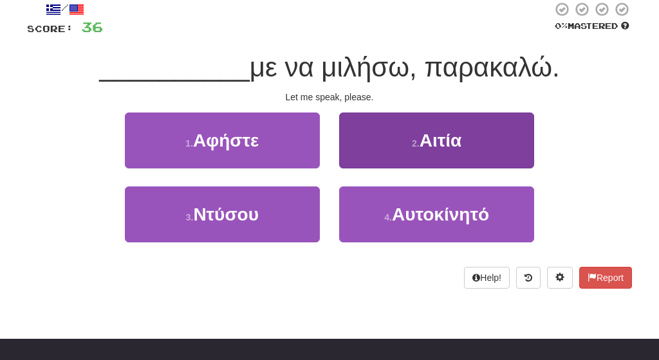
click at [377, 155] on button "2 . Αιτία" at bounding box center [436, 141] width 195 height 56
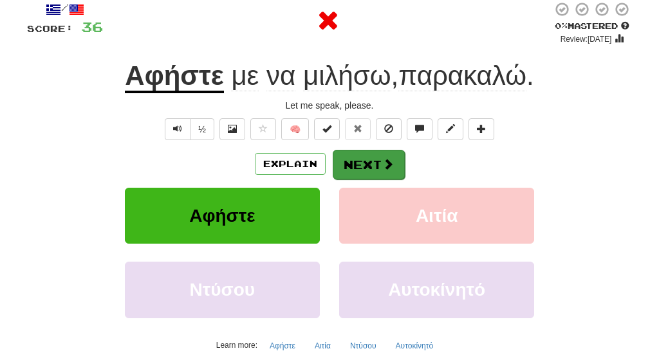
click at [364, 165] on button "Next" at bounding box center [369, 165] width 72 height 30
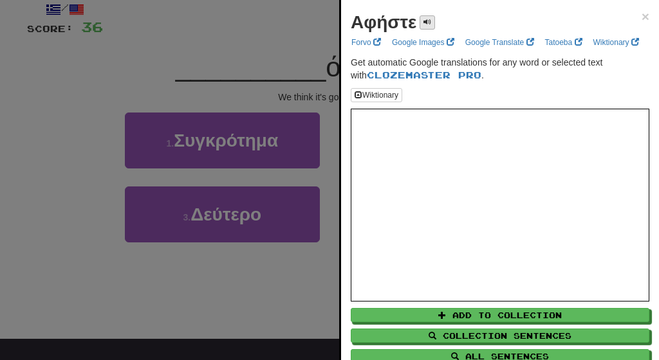
click at [422, 19] on button at bounding box center [427, 22] width 15 height 14
click at [252, 35] on div at bounding box center [329, 180] width 659 height 360
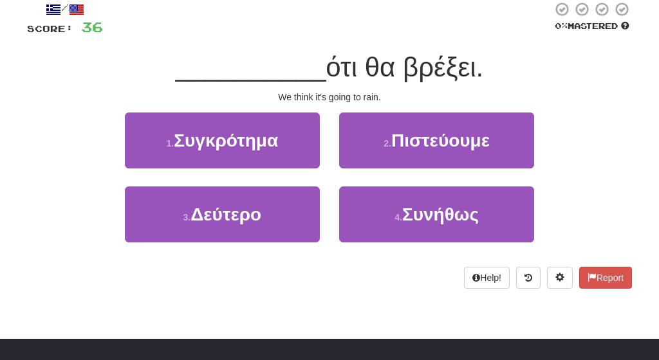
drag, startPoint x: 319, startPoint y: 72, endPoint x: 503, endPoint y: 75, distance: 184.8
click at [503, 75] on div "__________ ότι θα βρέξει." at bounding box center [329, 67] width 605 height 35
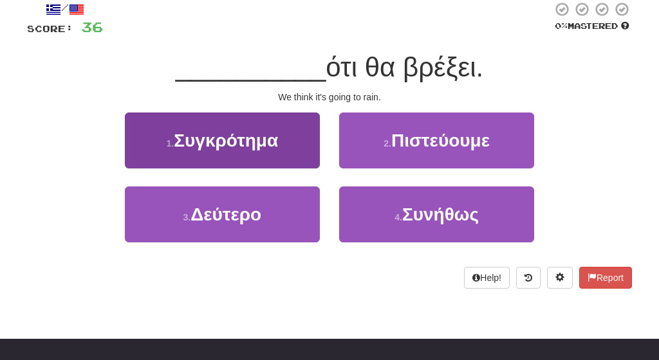
click at [241, 155] on button "1 . Συγκρότημα" at bounding box center [222, 141] width 195 height 56
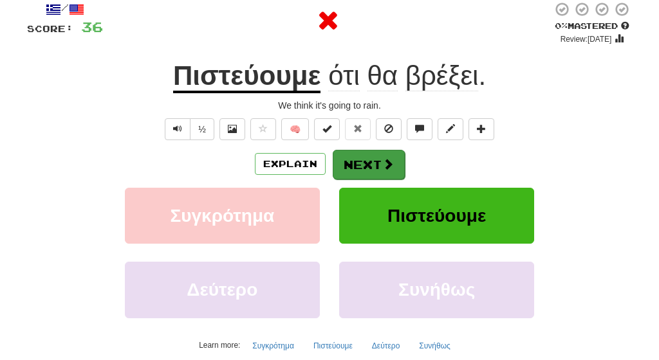
click at [366, 161] on button "Next" at bounding box center [369, 165] width 72 height 30
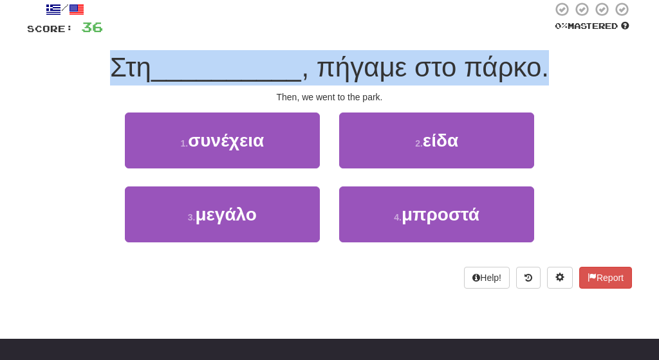
drag, startPoint x: 102, startPoint y: 66, endPoint x: 592, endPoint y: 75, distance: 489.9
click at [592, 75] on div "Στη __________ , πήγαμε στο πάρκο." at bounding box center [329, 67] width 605 height 35
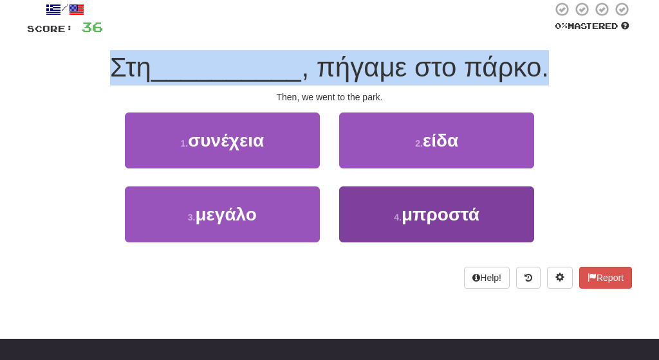
click at [465, 224] on button "4 . μπροστά" at bounding box center [436, 215] width 195 height 56
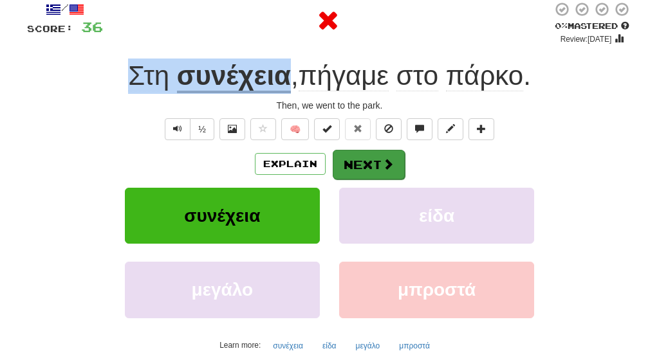
click at [384, 167] on span at bounding box center [388, 164] width 12 height 12
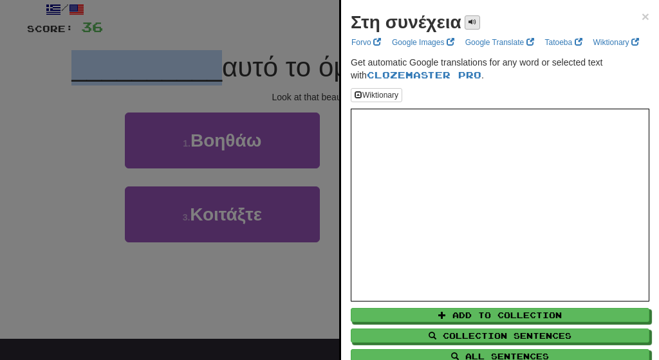
click at [471, 17] on button at bounding box center [472, 22] width 15 height 14
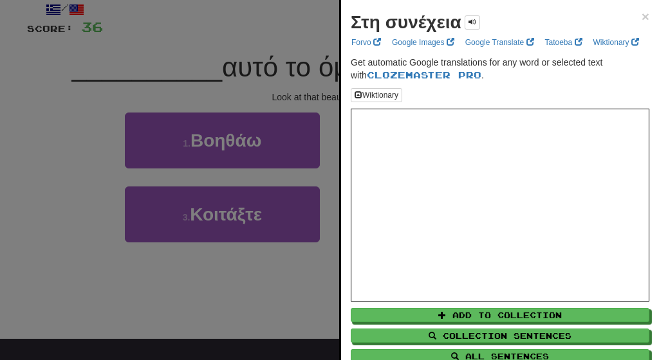
click at [639, 19] on div "Στη συνέχεια ×" at bounding box center [500, 23] width 299 height 26
click at [647, 15] on span "×" at bounding box center [646, 16] width 8 height 15
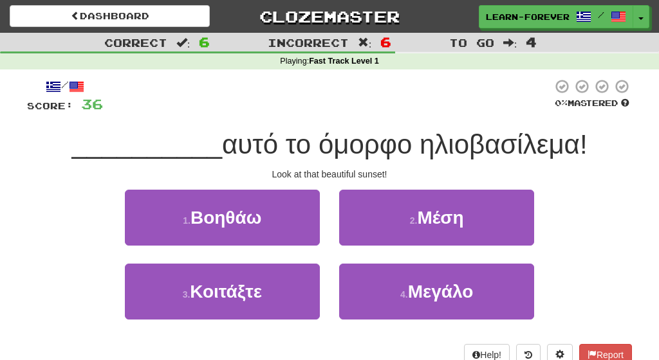
scroll to position [0, 0]
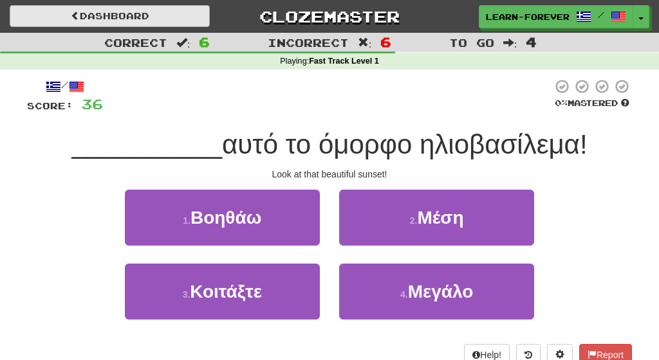
click at [111, 22] on link "Dashboard" at bounding box center [110, 16] width 200 height 22
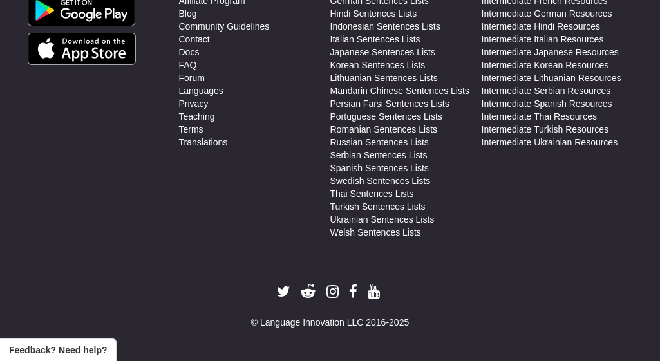
scroll to position [615, 0]
